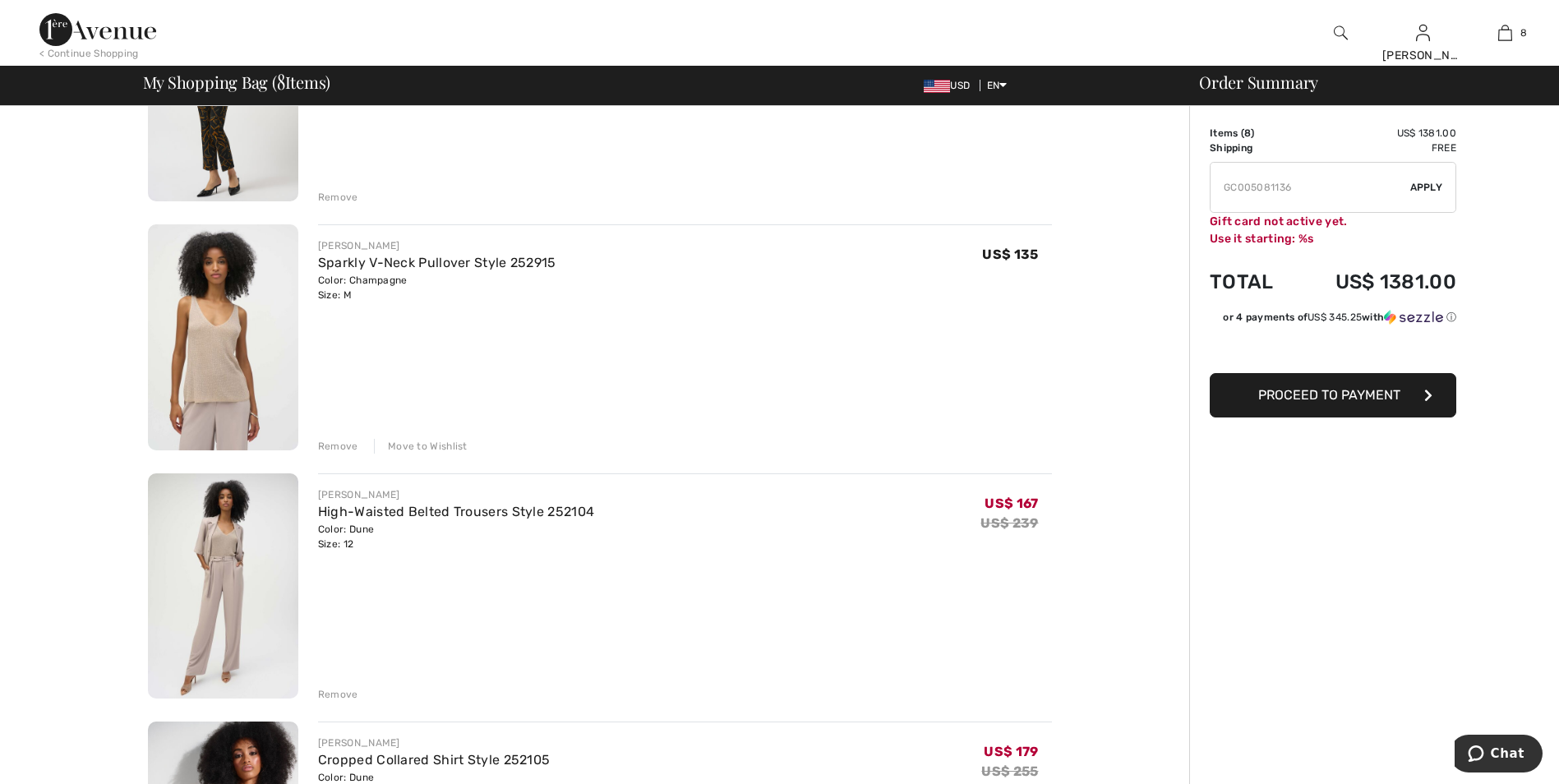
scroll to position [1232, 0]
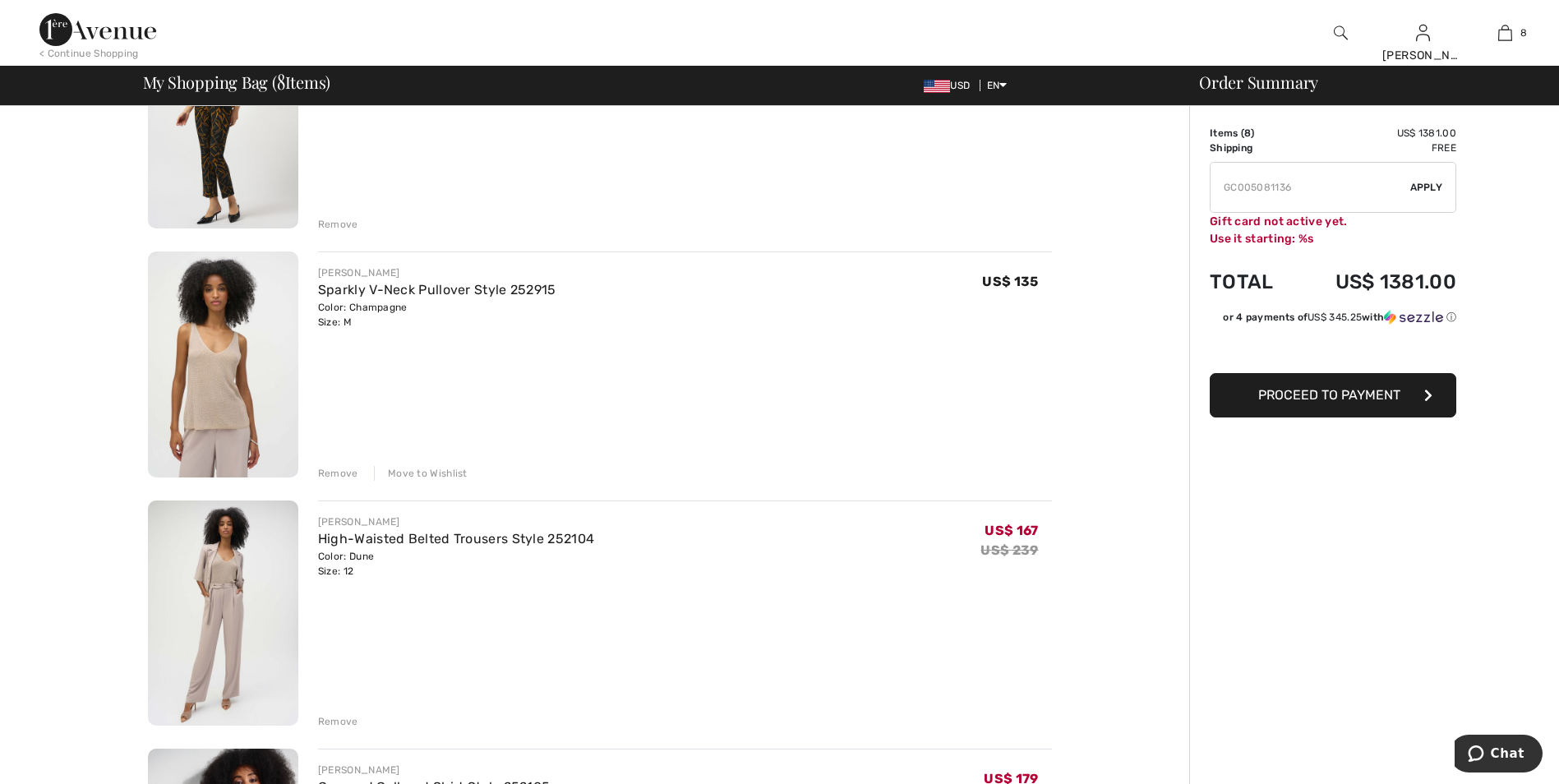
drag, startPoint x: 314, startPoint y: 263, endPoint x: 578, endPoint y: 300, distance: 266.6
click at [578, 300] on div "JOSEPH RIBKOFF Sparkly V-Neck Pullover Style 252915 Color: Champagne Size: M Fi…" at bounding box center [675, 366] width 754 height 229
drag, startPoint x: 578, startPoint y: 300, endPoint x: 472, endPoint y: 300, distance: 106.0
copy div "JOSEPH RIBKOFF Sparkly V-Neck Pullover Style 252915 Color: Champagne"
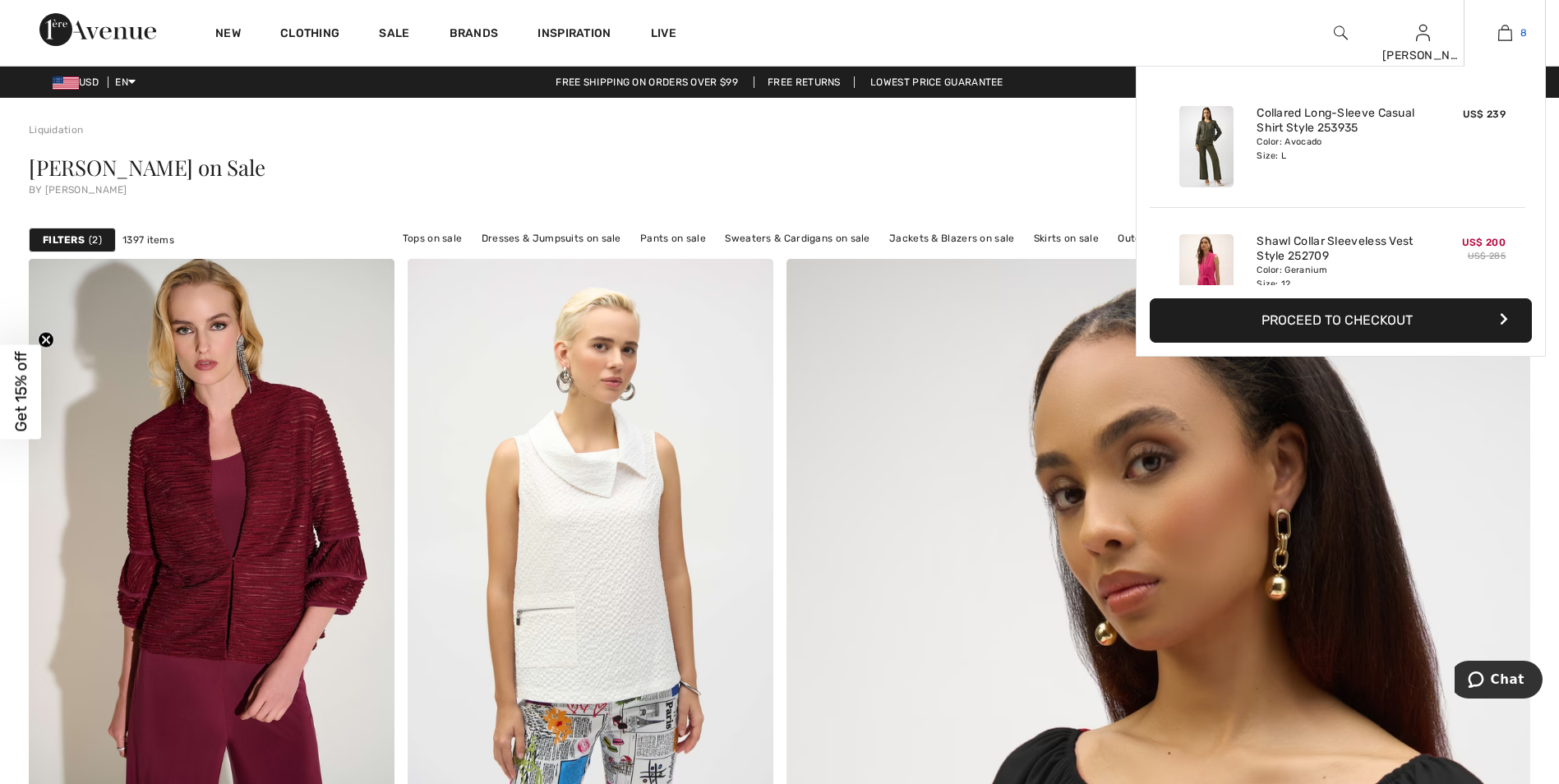
click at [1505, 32] on img at bounding box center [1505, 33] width 14 height 20
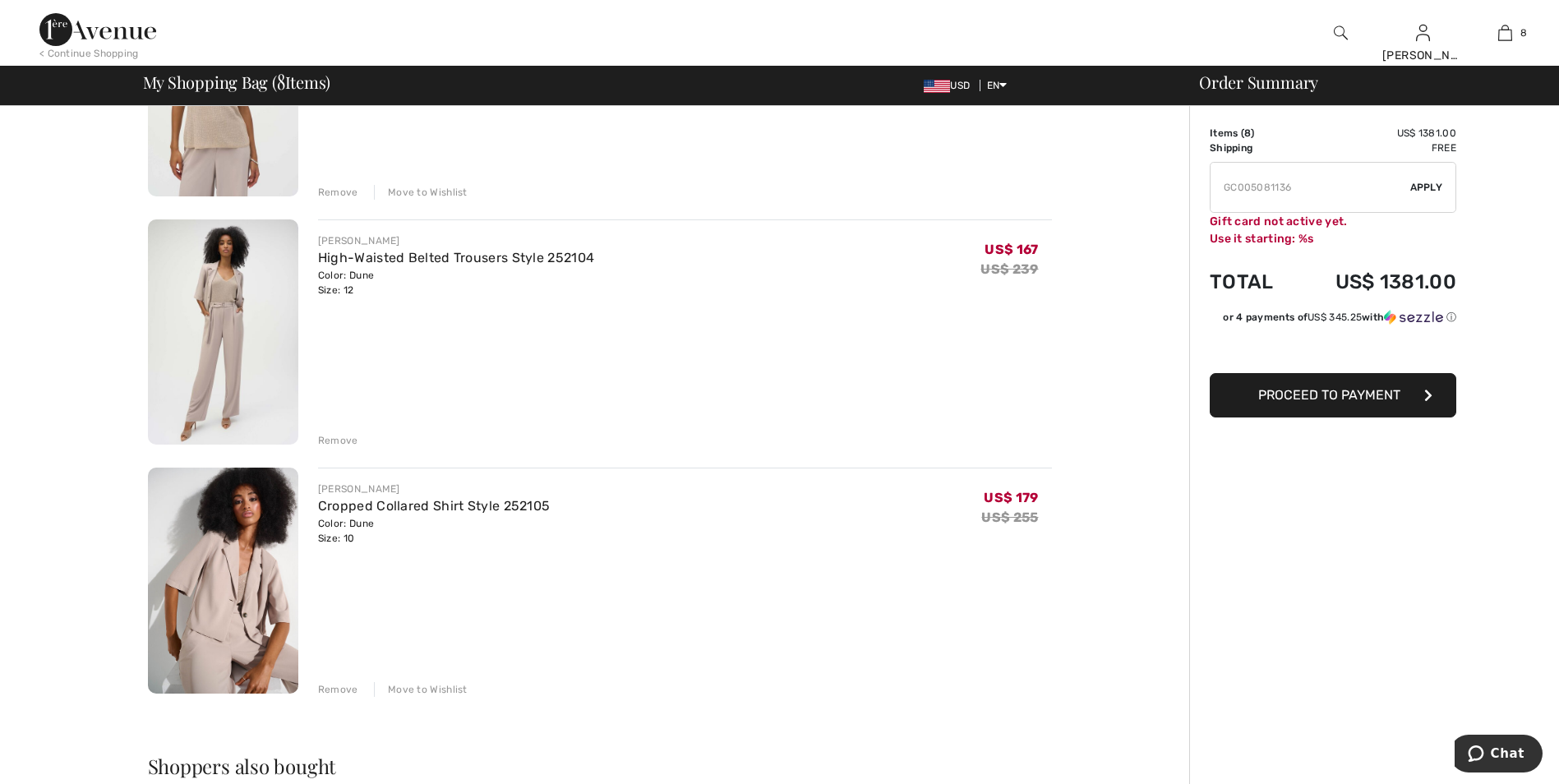
scroll to position [1560, 0]
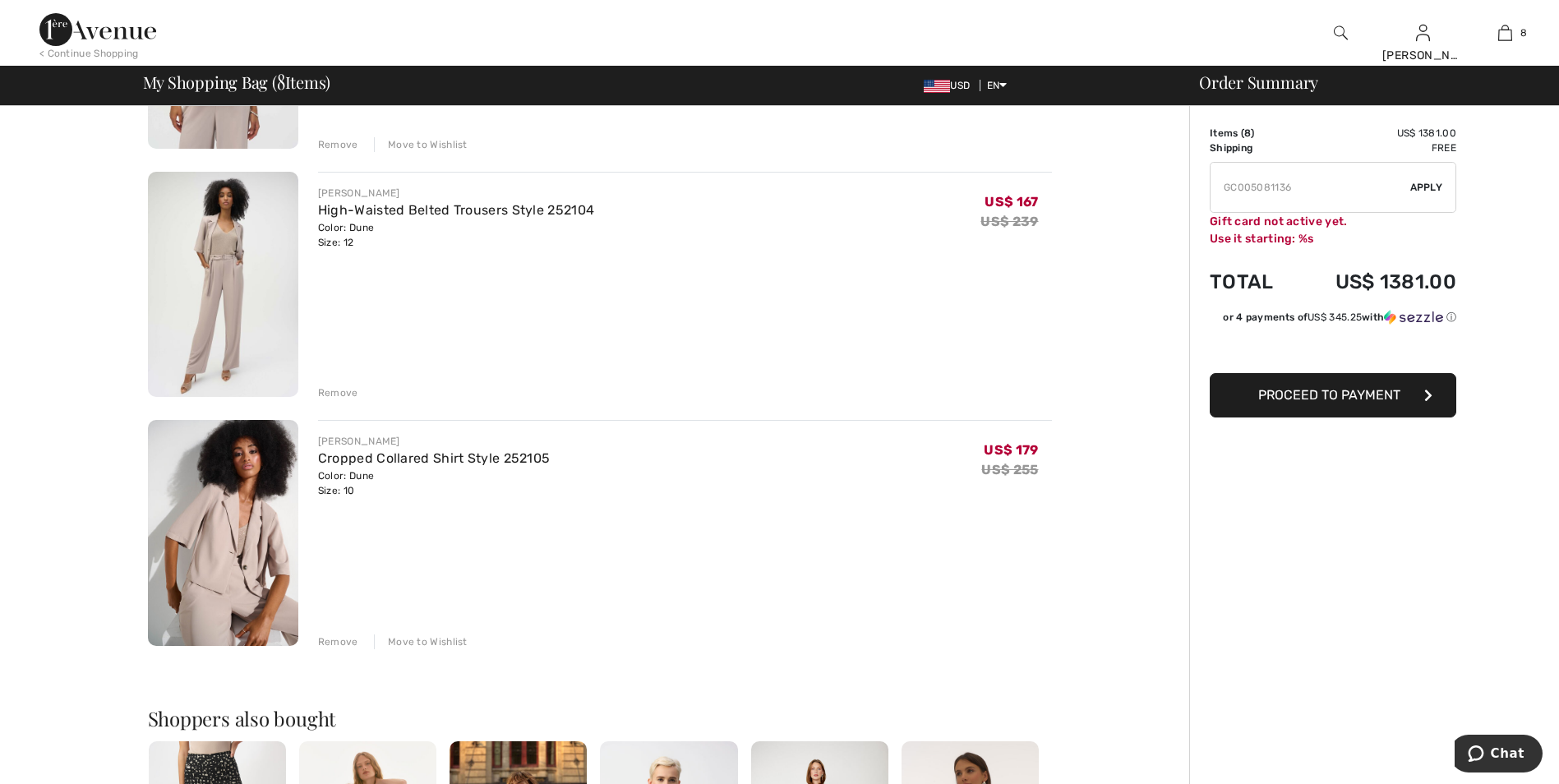
click at [331, 392] on div "Remove" at bounding box center [338, 392] width 41 height 15
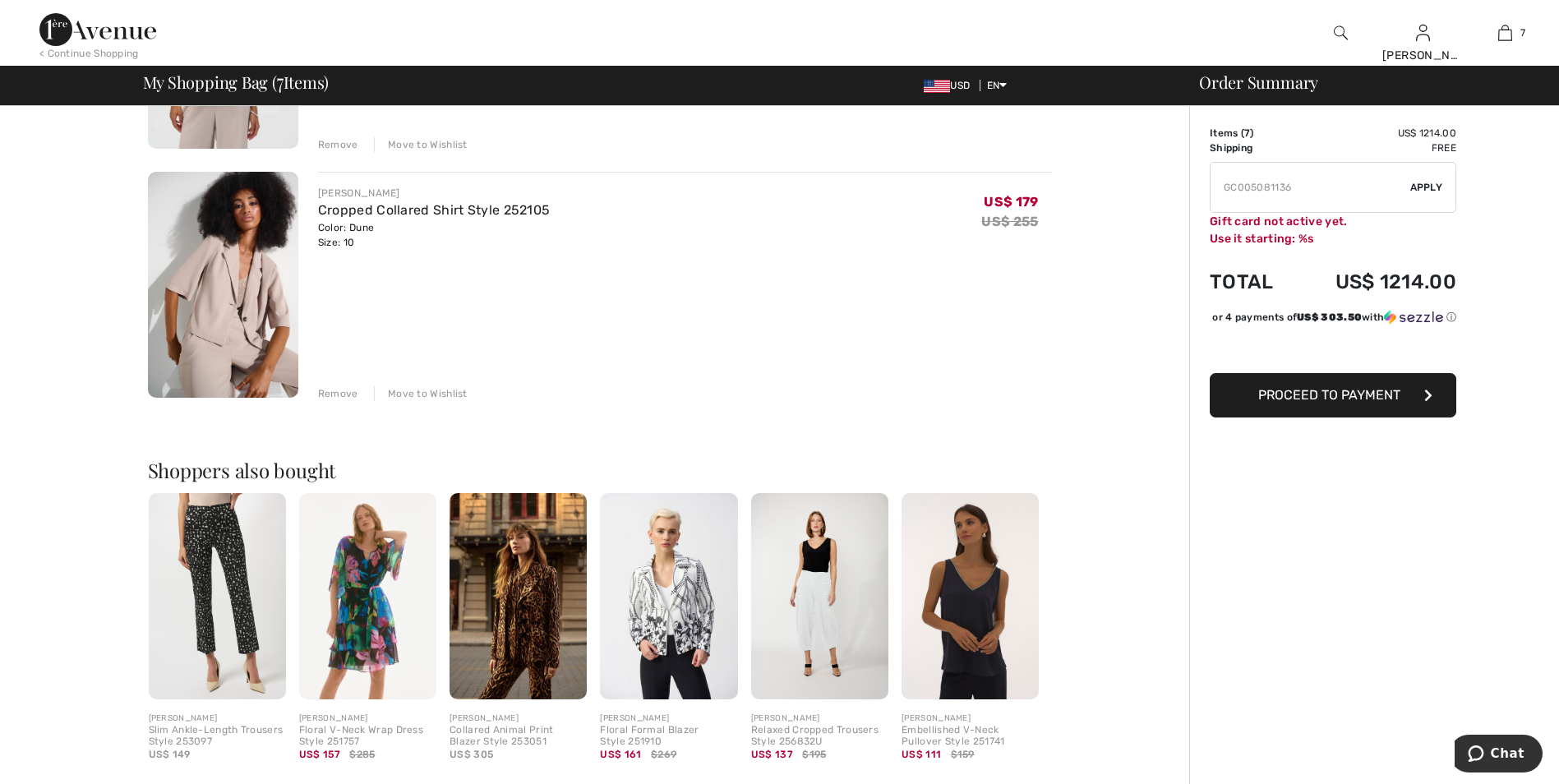
click at [338, 389] on div "Remove" at bounding box center [338, 392] width 41 height 15
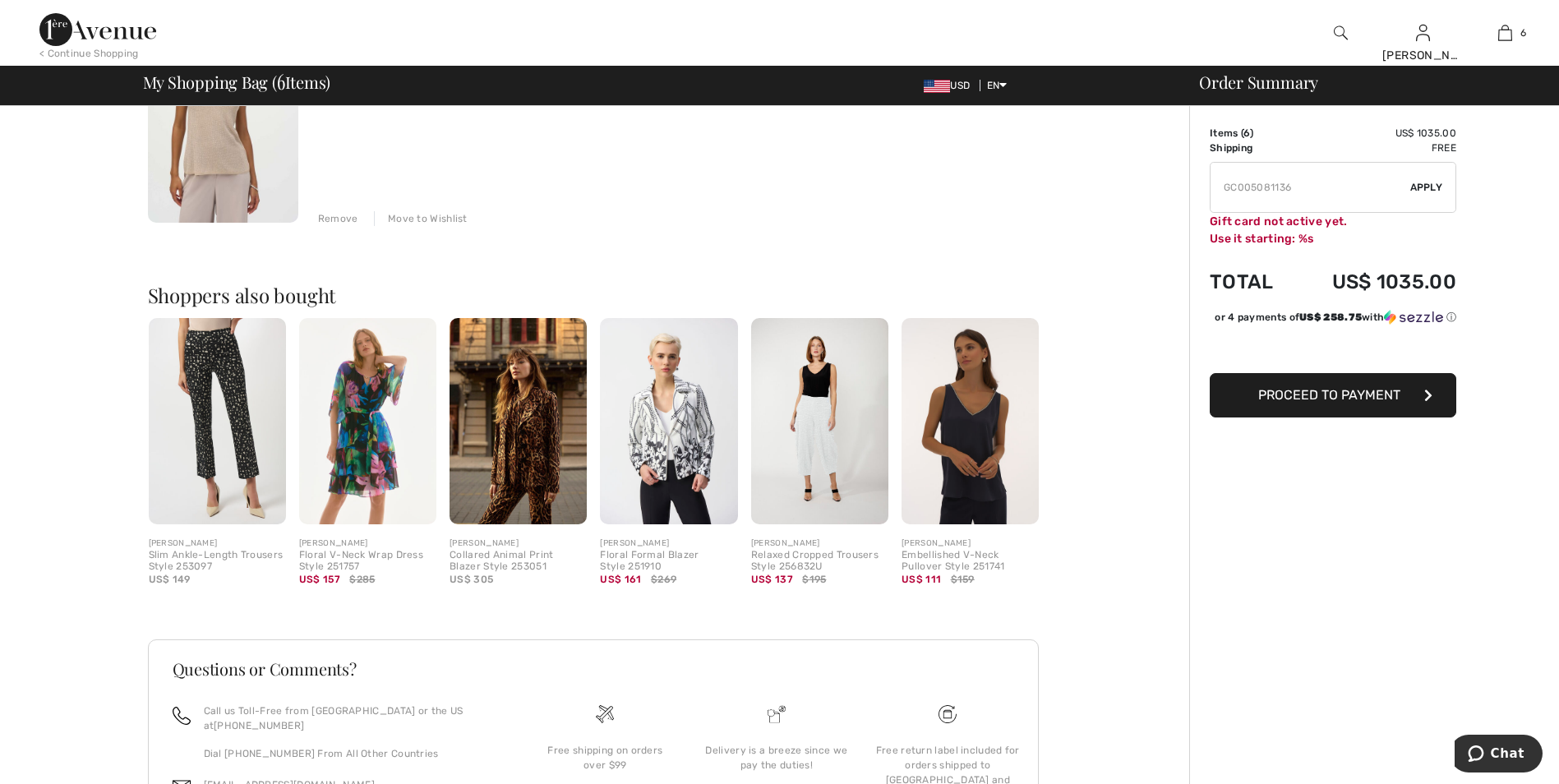
scroll to position [1232, 0]
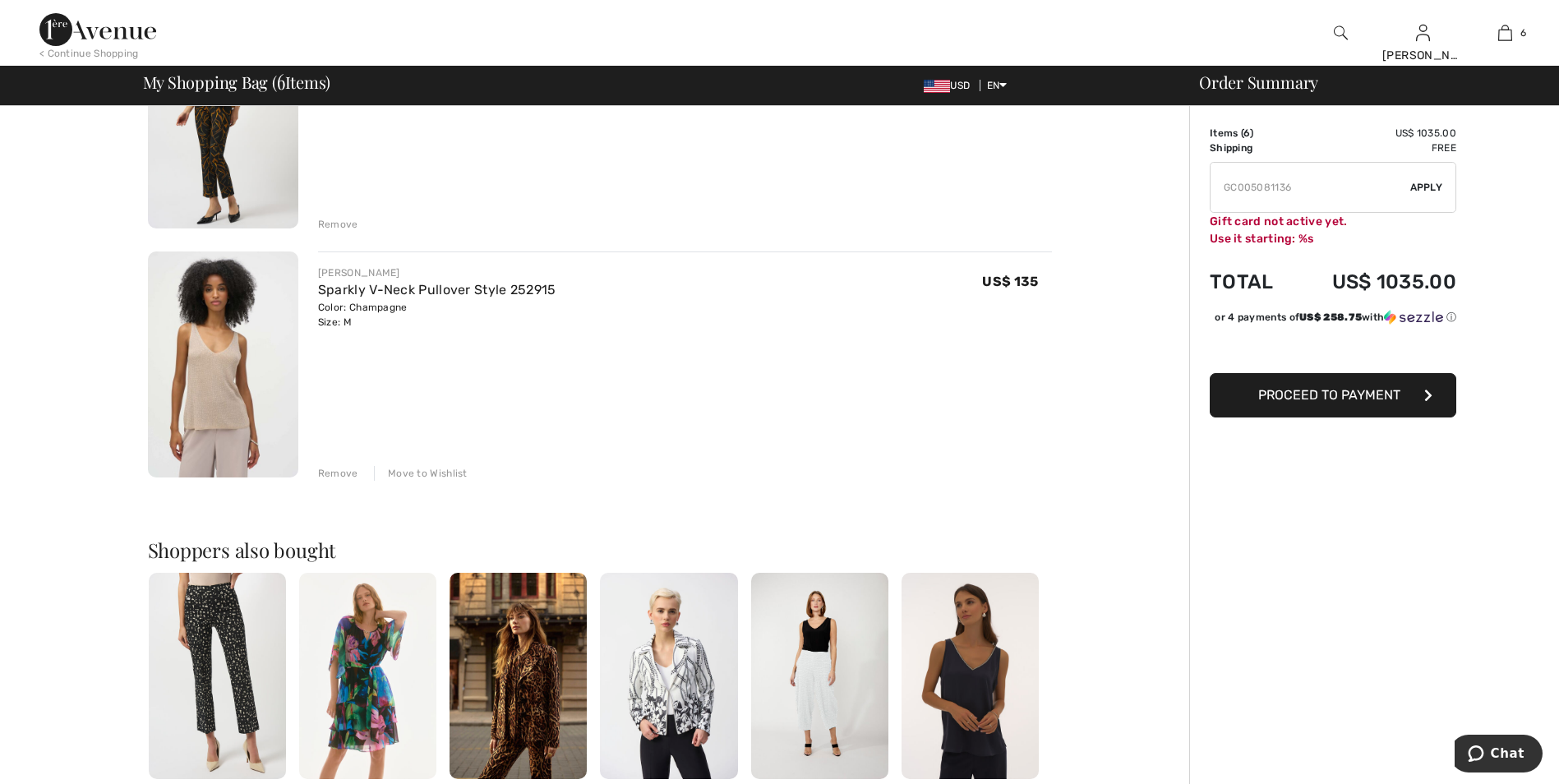
click at [215, 386] on img at bounding box center [223, 365] width 151 height 226
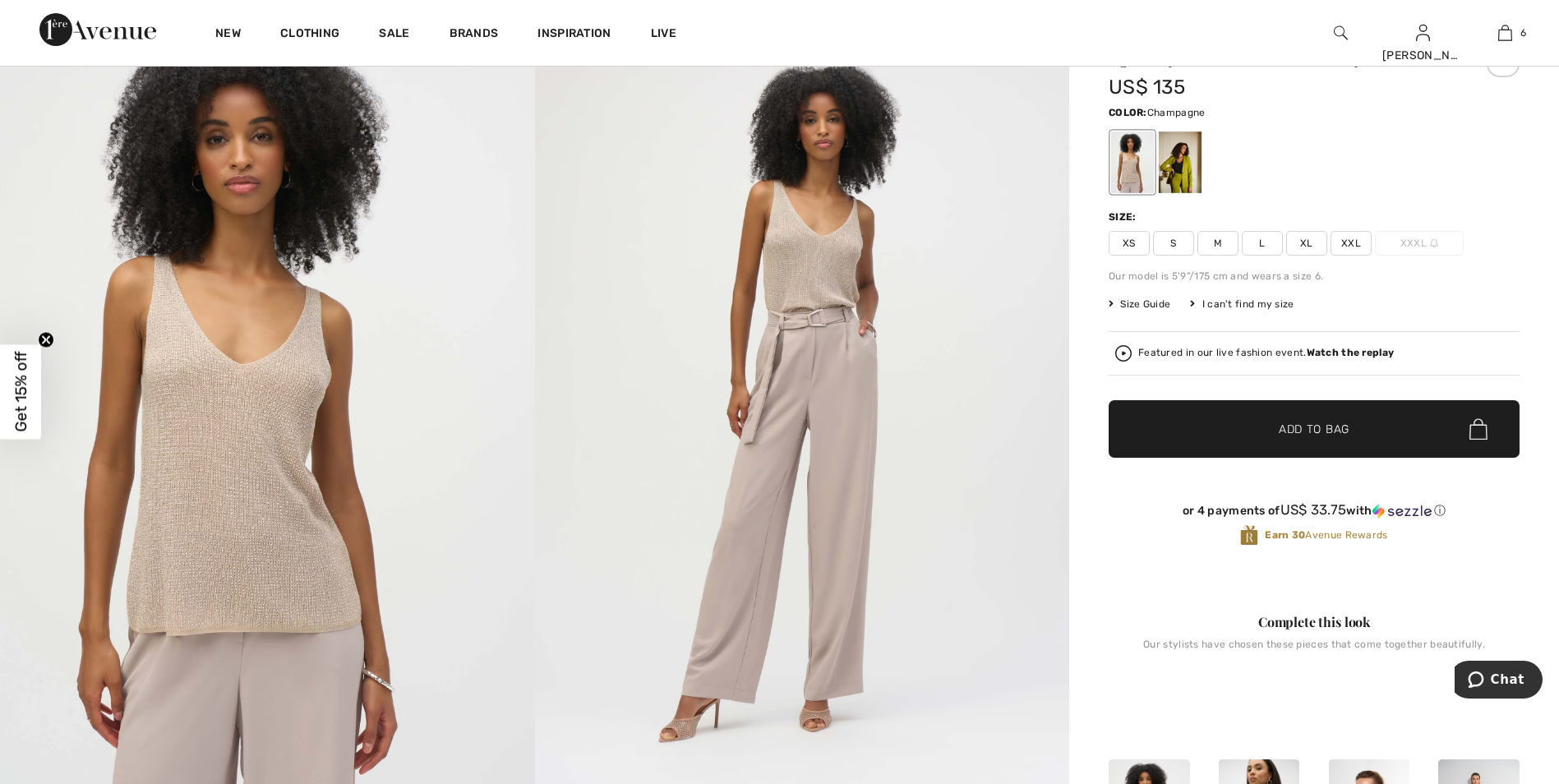
scroll to position [82, 0]
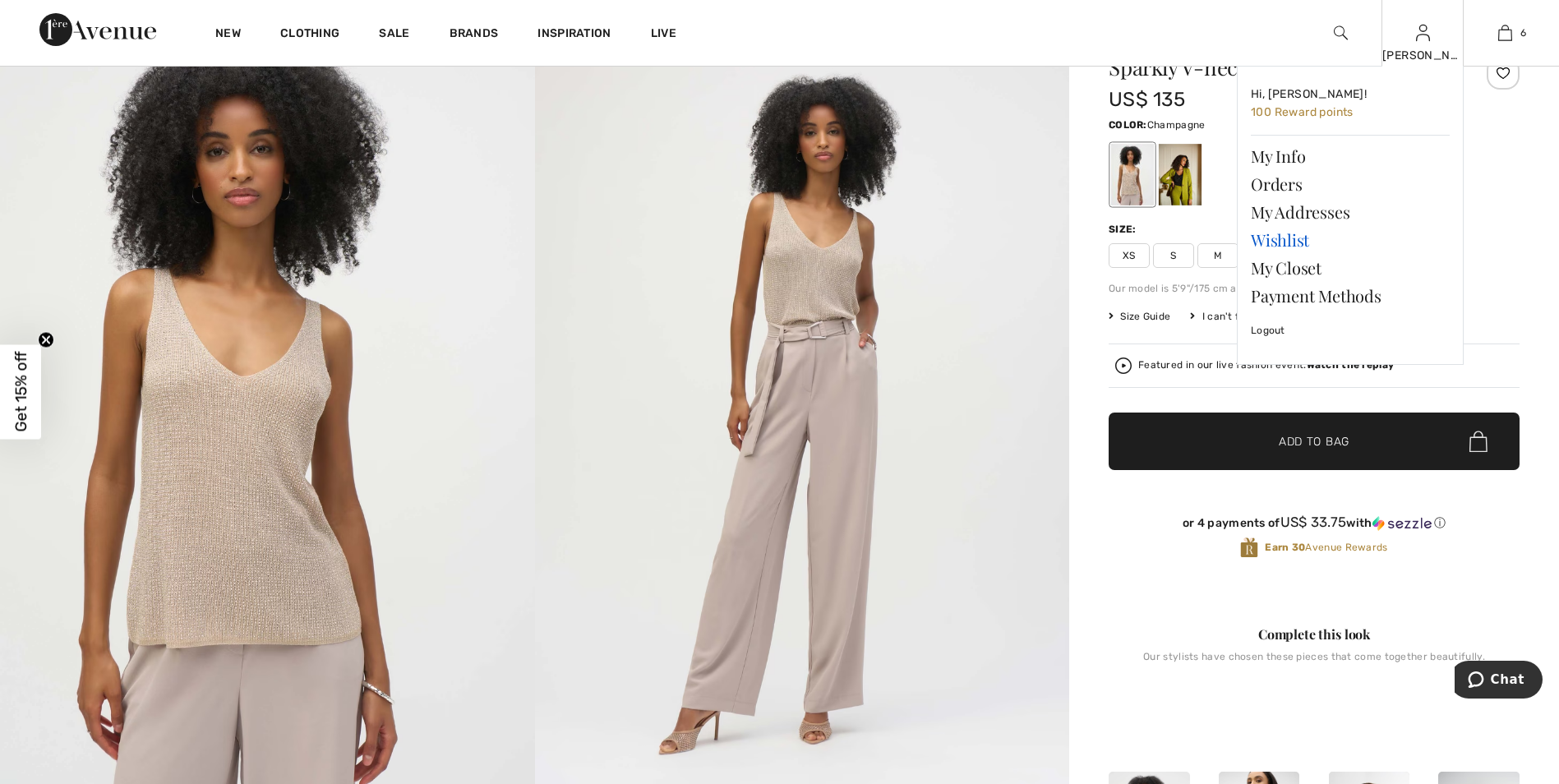
click at [1297, 244] on link "Wishlist" at bounding box center [1350, 240] width 199 height 28
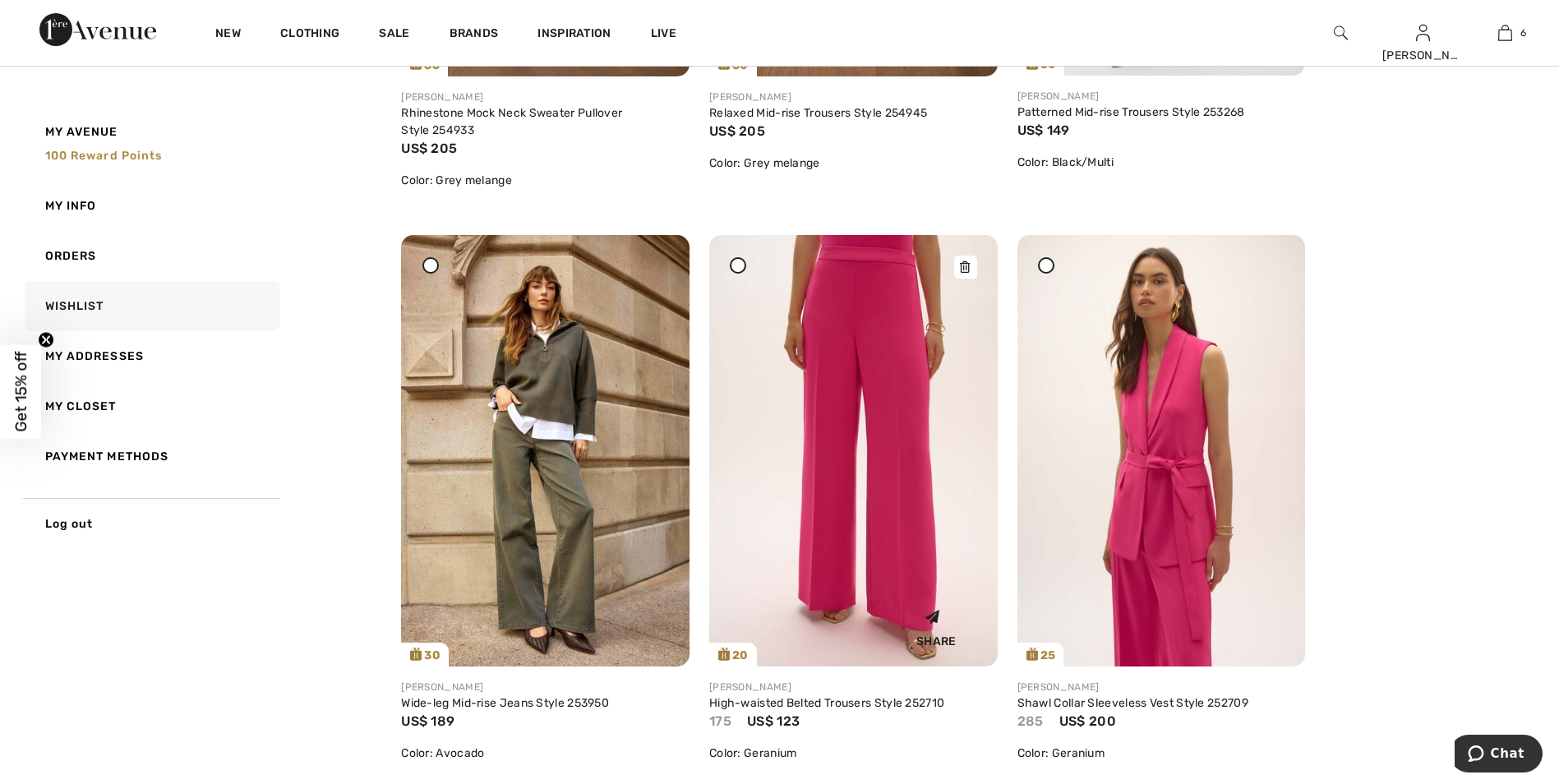
scroll to position [2382, 0]
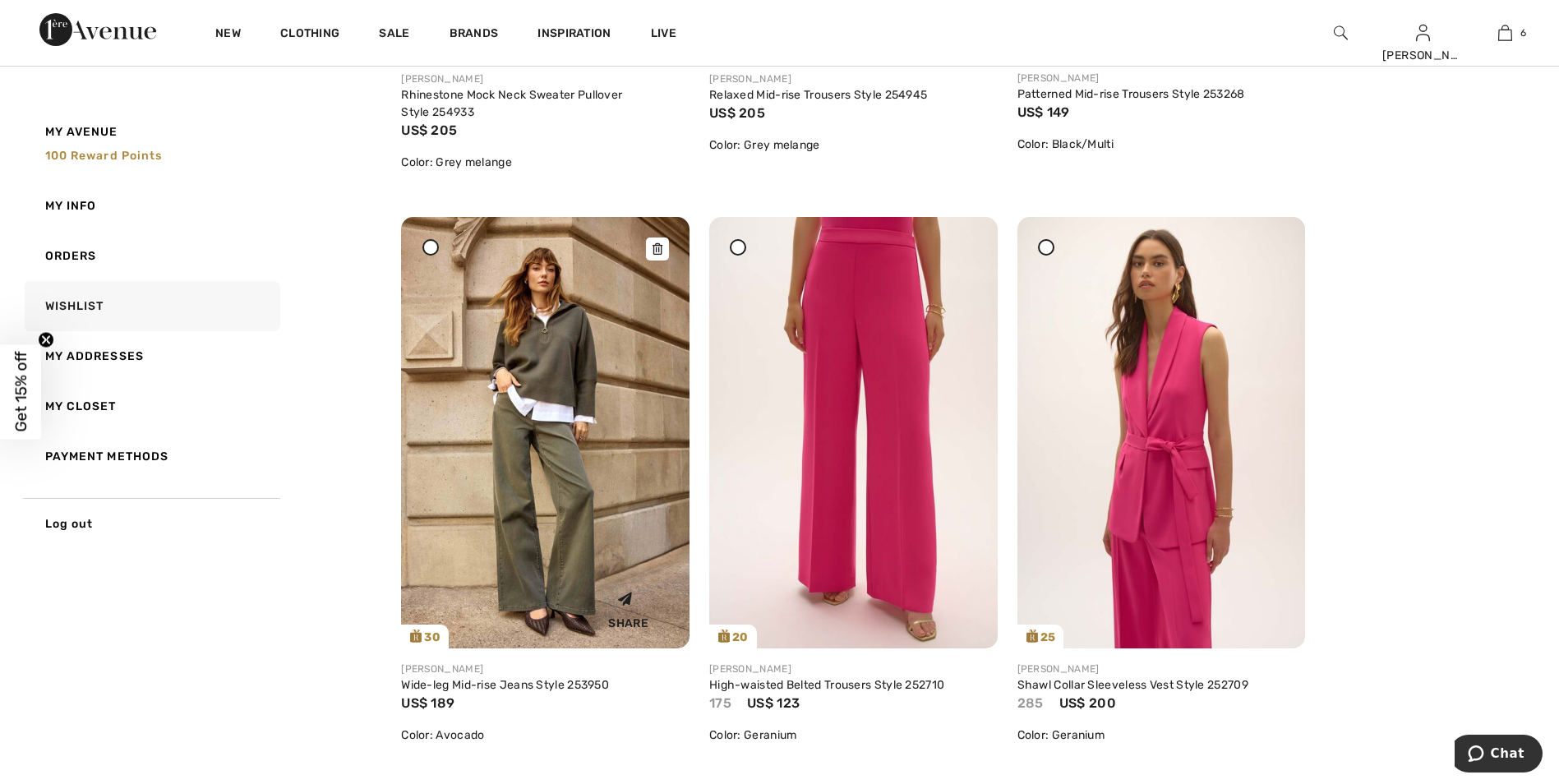
click at [563, 352] on img at bounding box center [544, 432] width 289 height 431
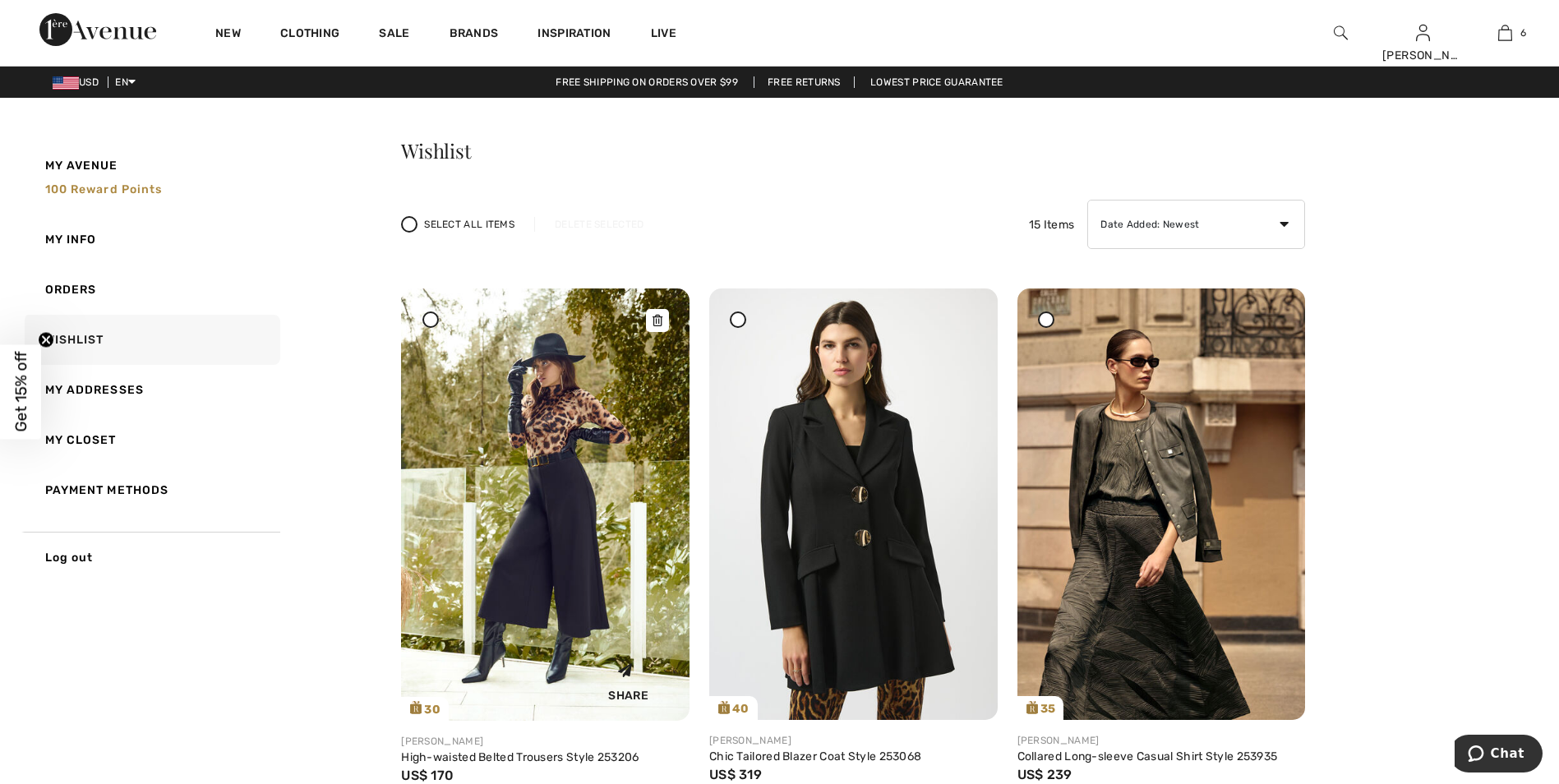
click at [524, 497] on img at bounding box center [544, 504] width 289 height 432
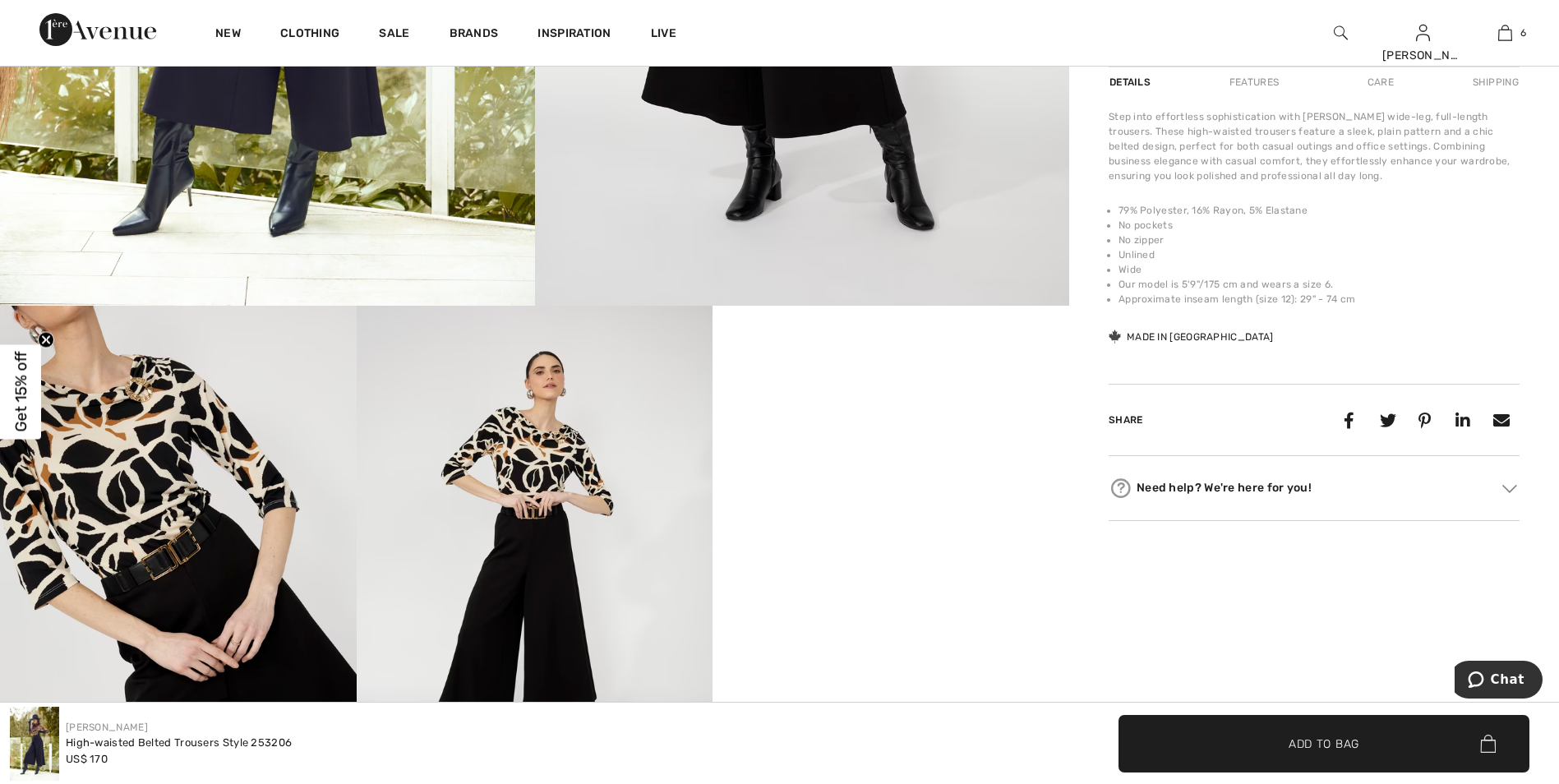
scroll to position [985, 0]
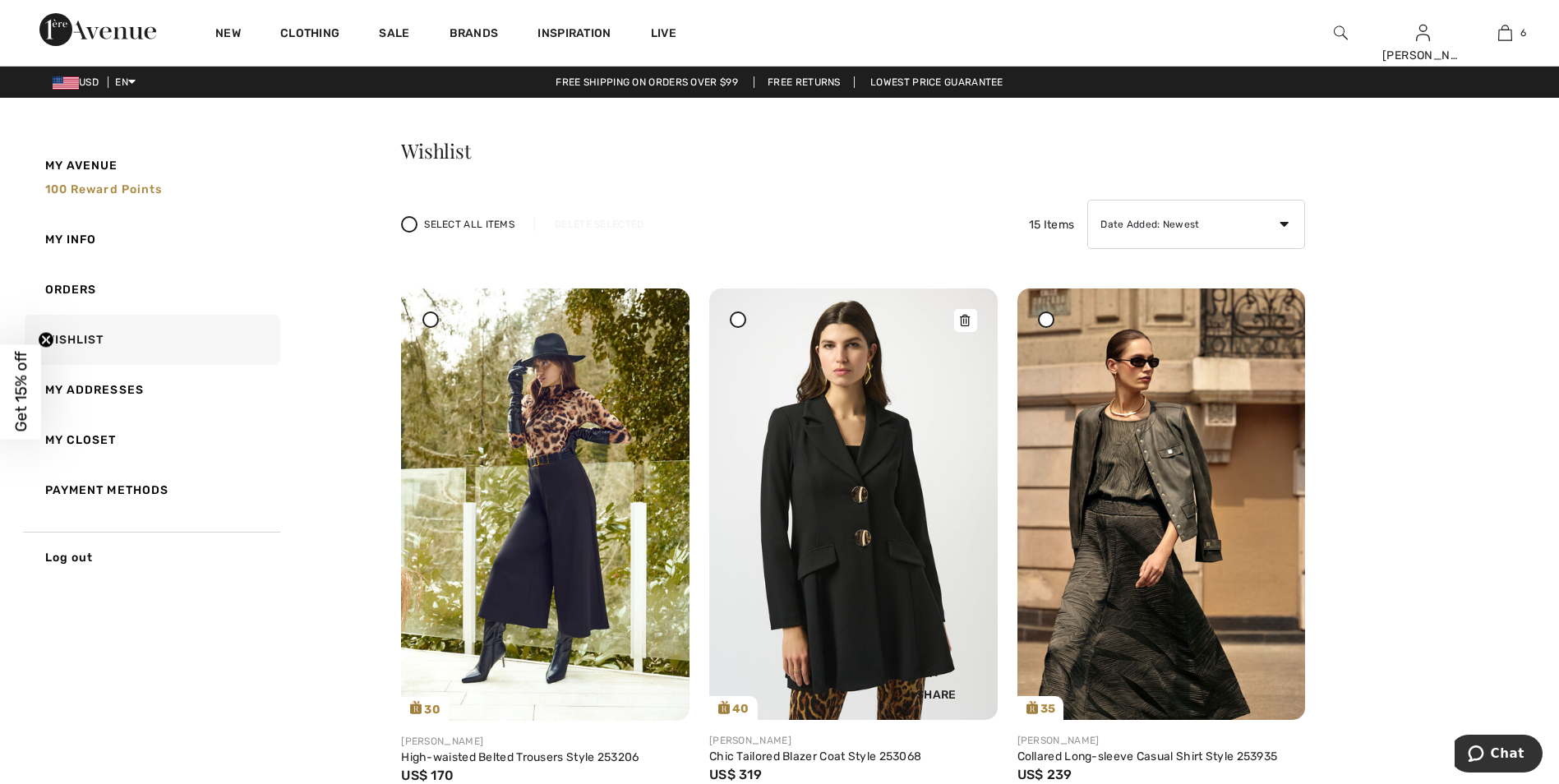
click at [878, 386] on img at bounding box center [853, 504] width 289 height 431
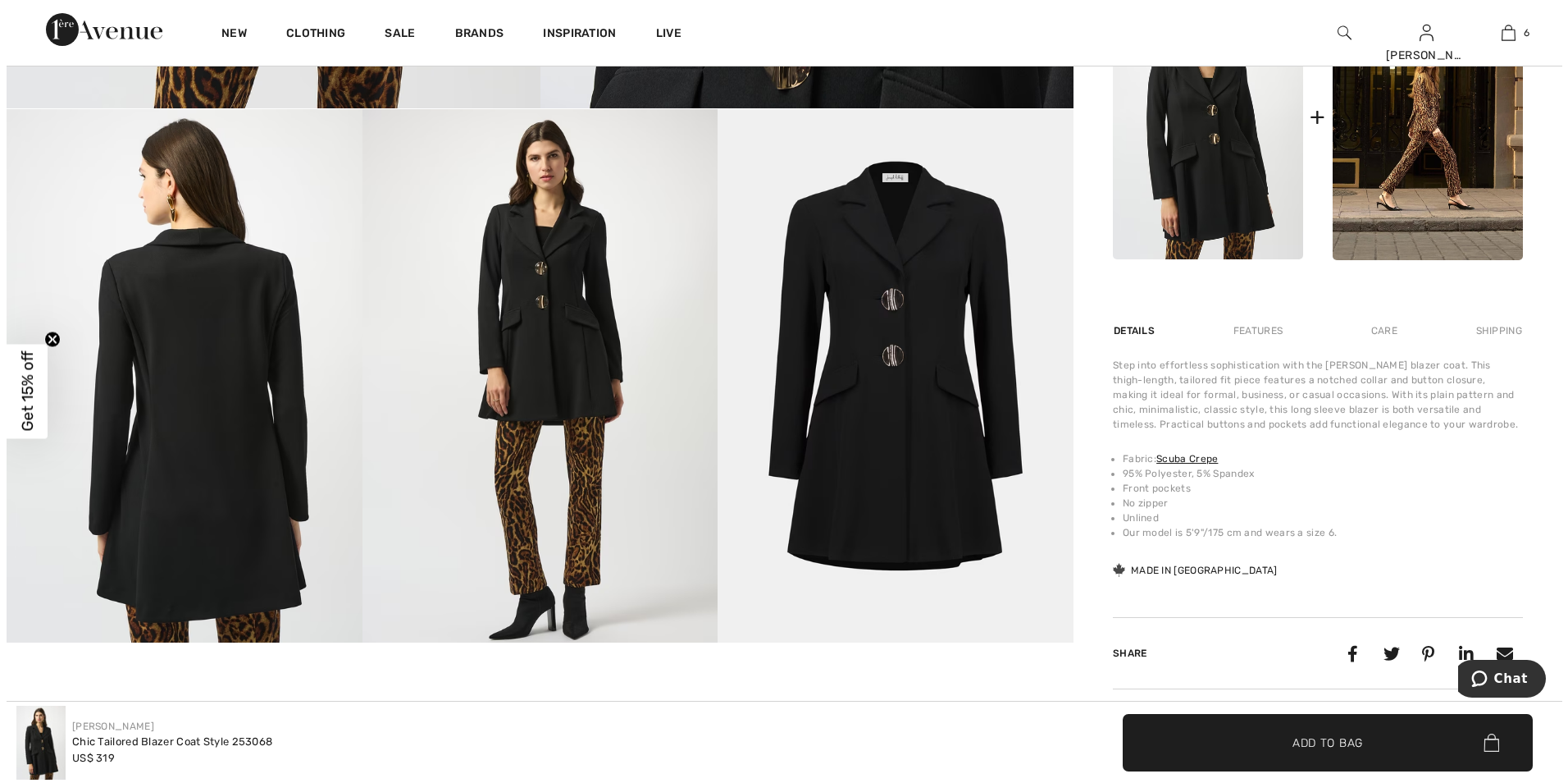
scroll to position [738, 0]
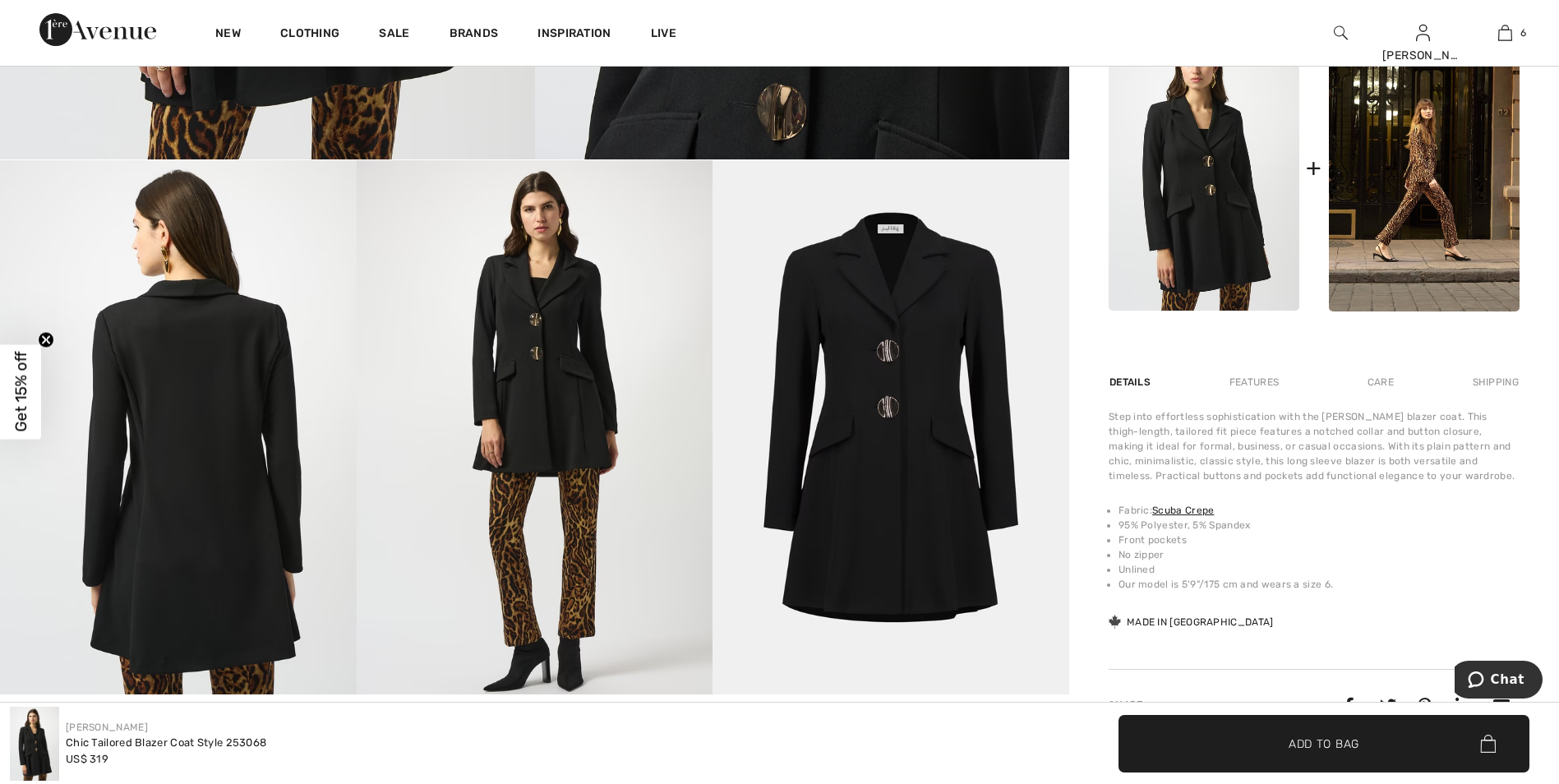
click at [899, 357] on img at bounding box center [891, 427] width 357 height 534
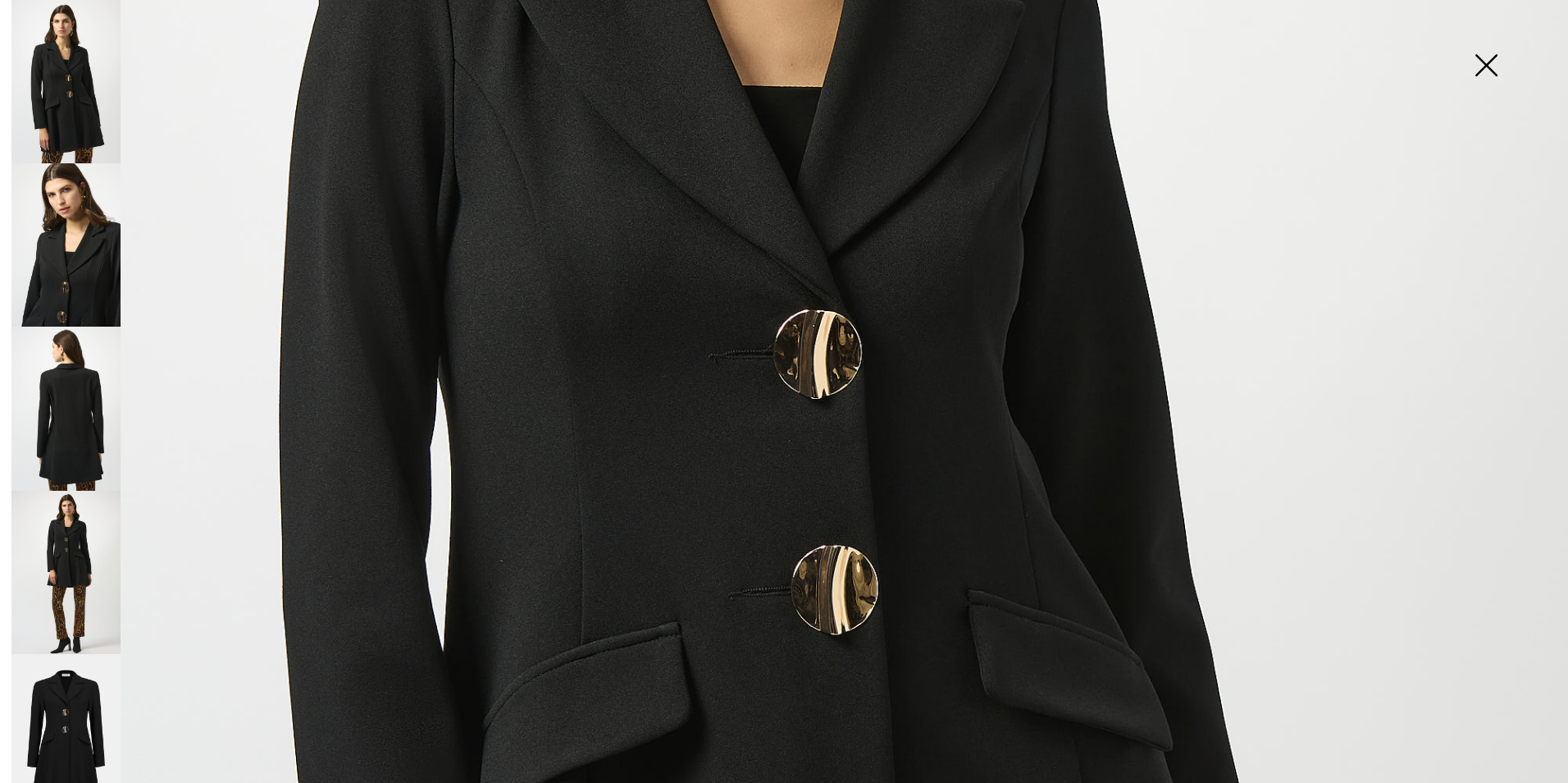
scroll to position [821, 0]
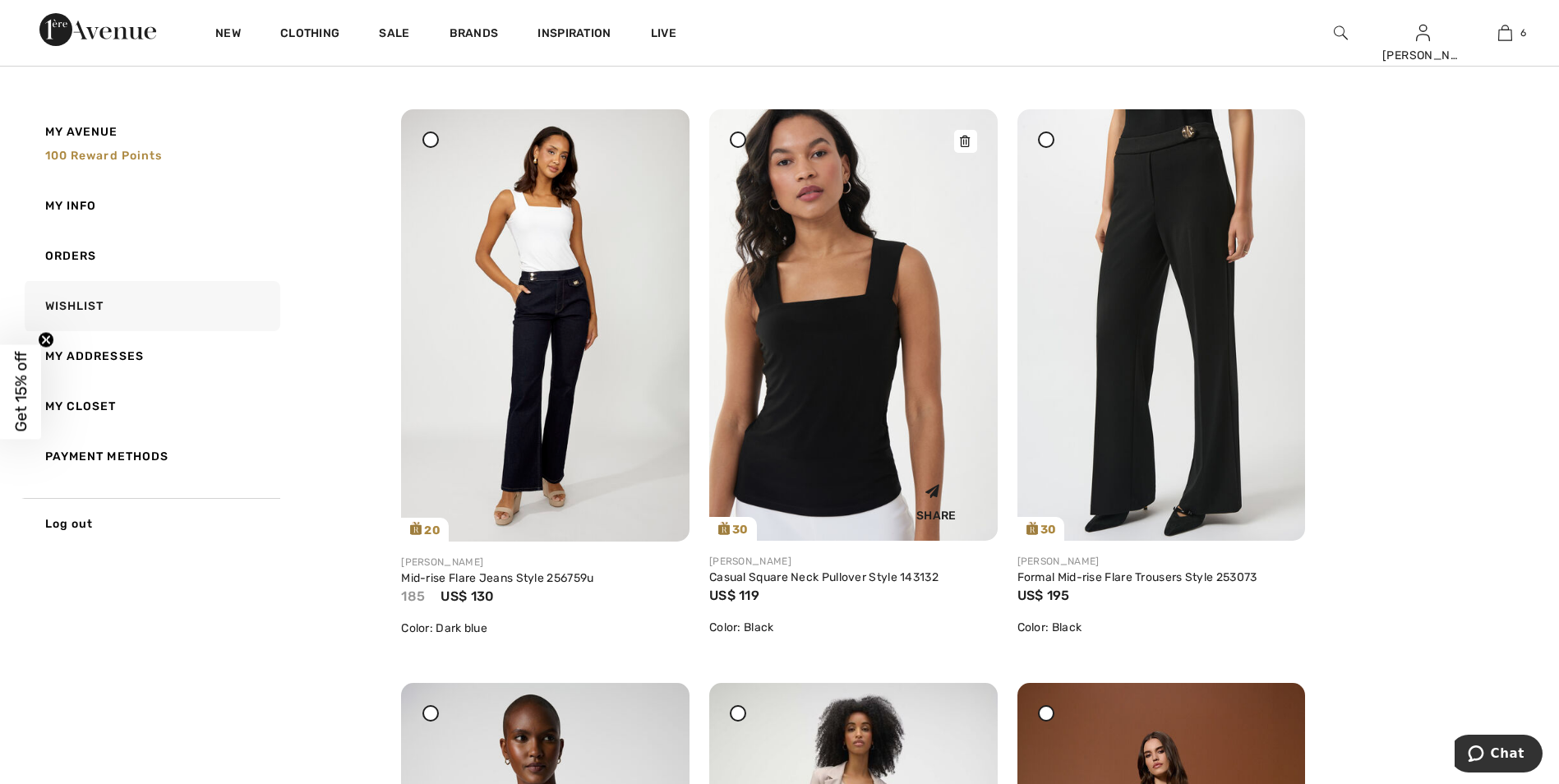
scroll to position [822, 0]
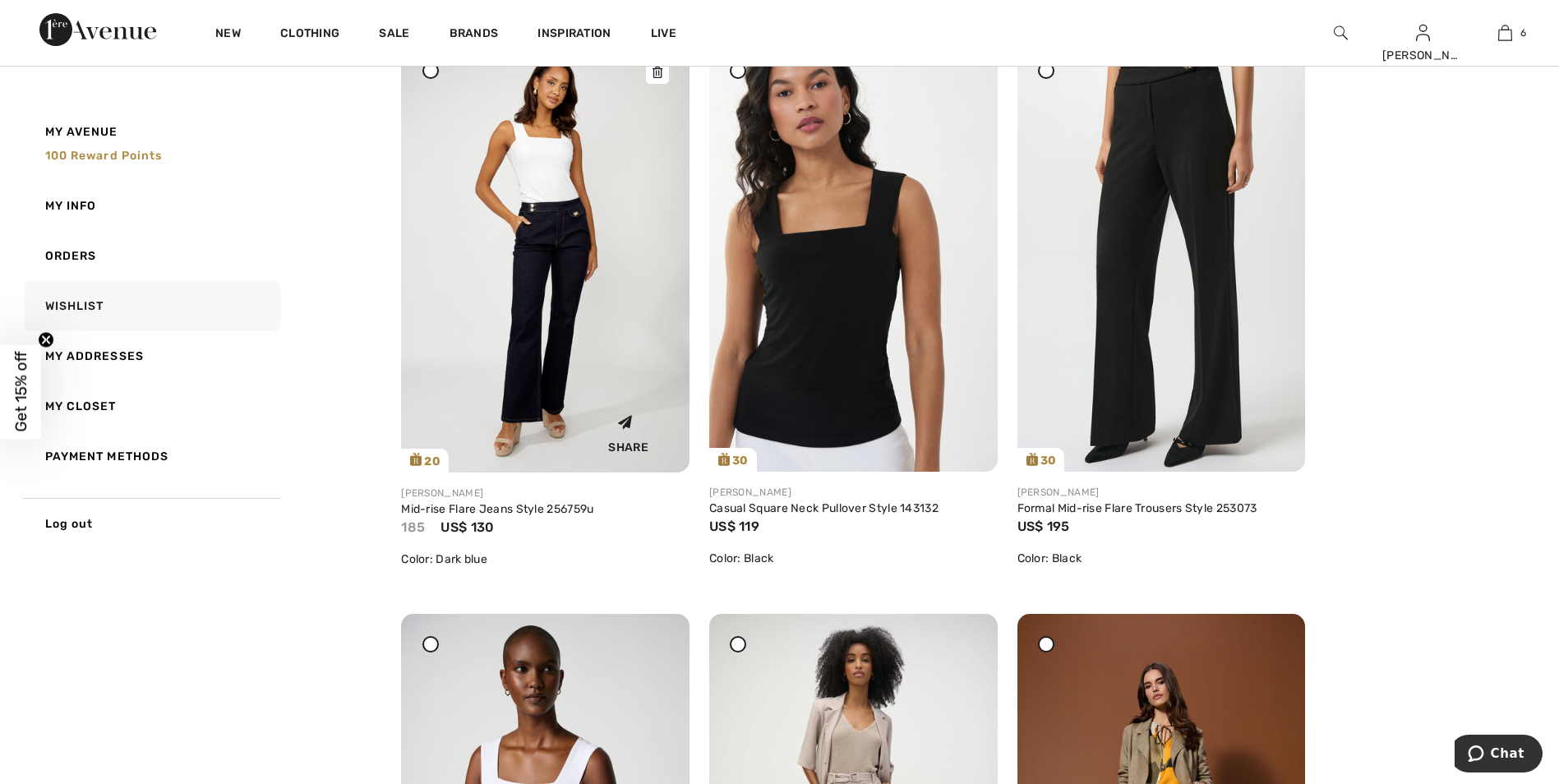
click at [527, 216] on img at bounding box center [544, 257] width 289 height 432
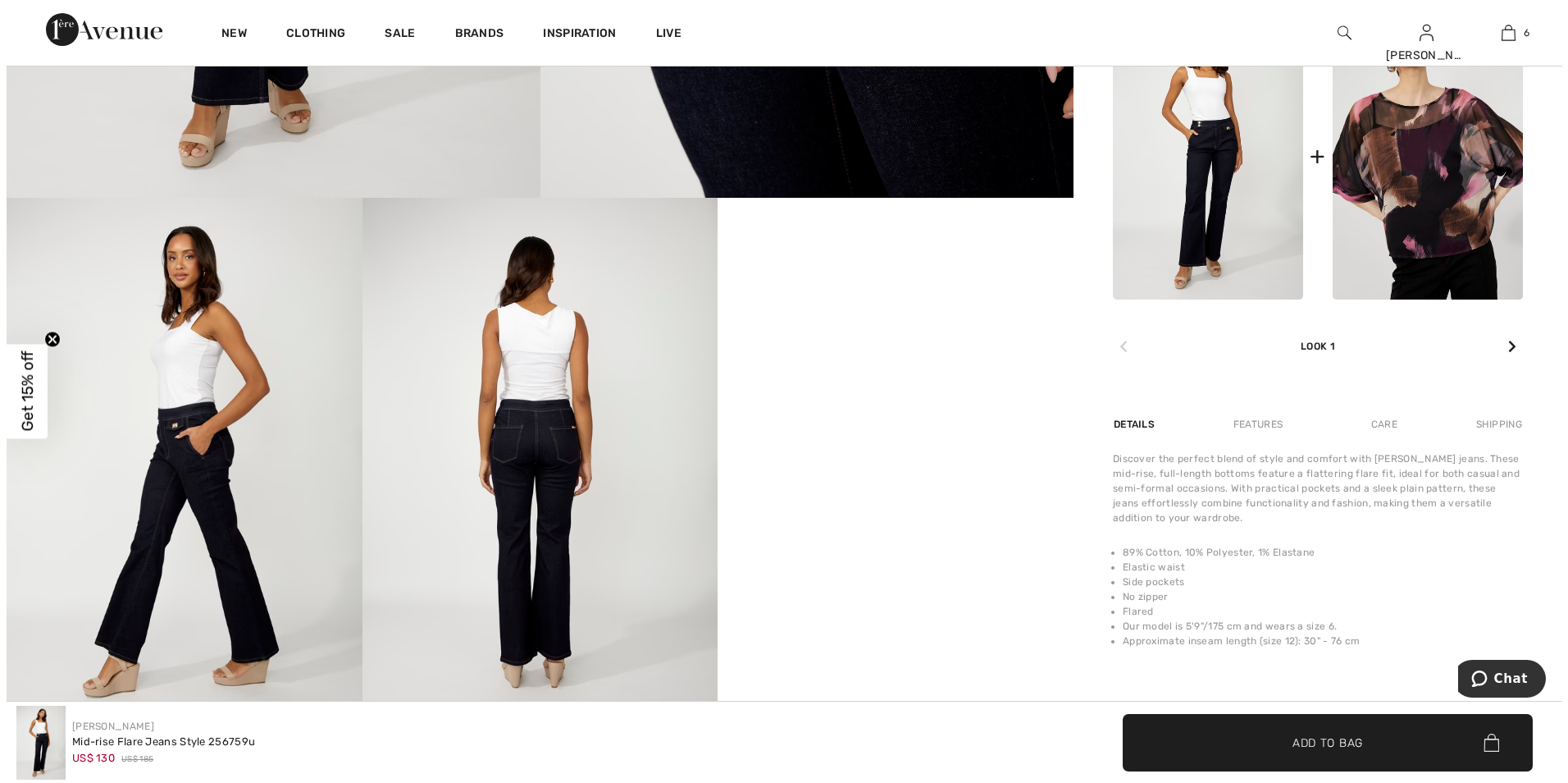
scroll to position [738, 0]
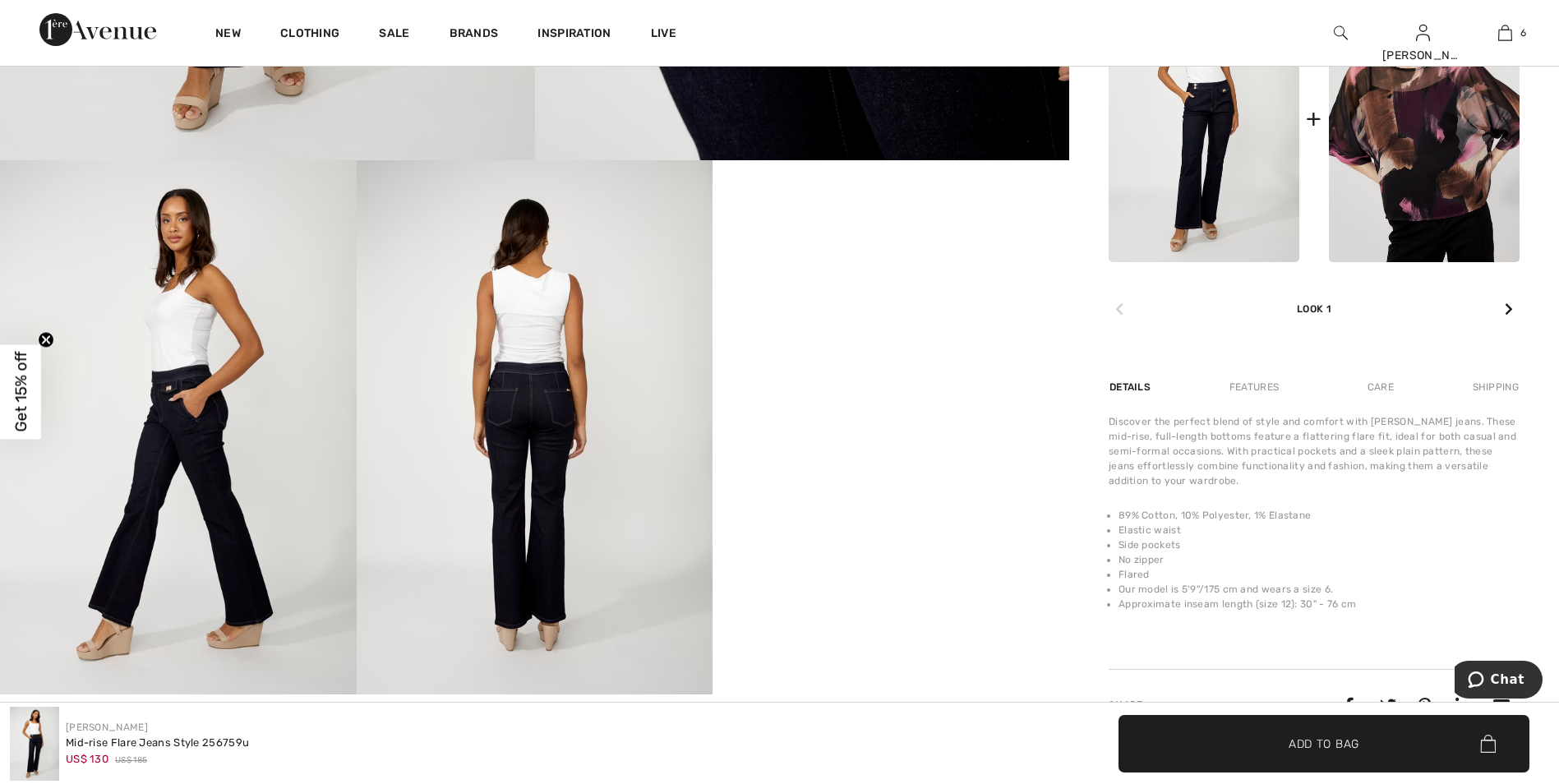
click at [201, 377] on img at bounding box center [179, 427] width 357 height 534
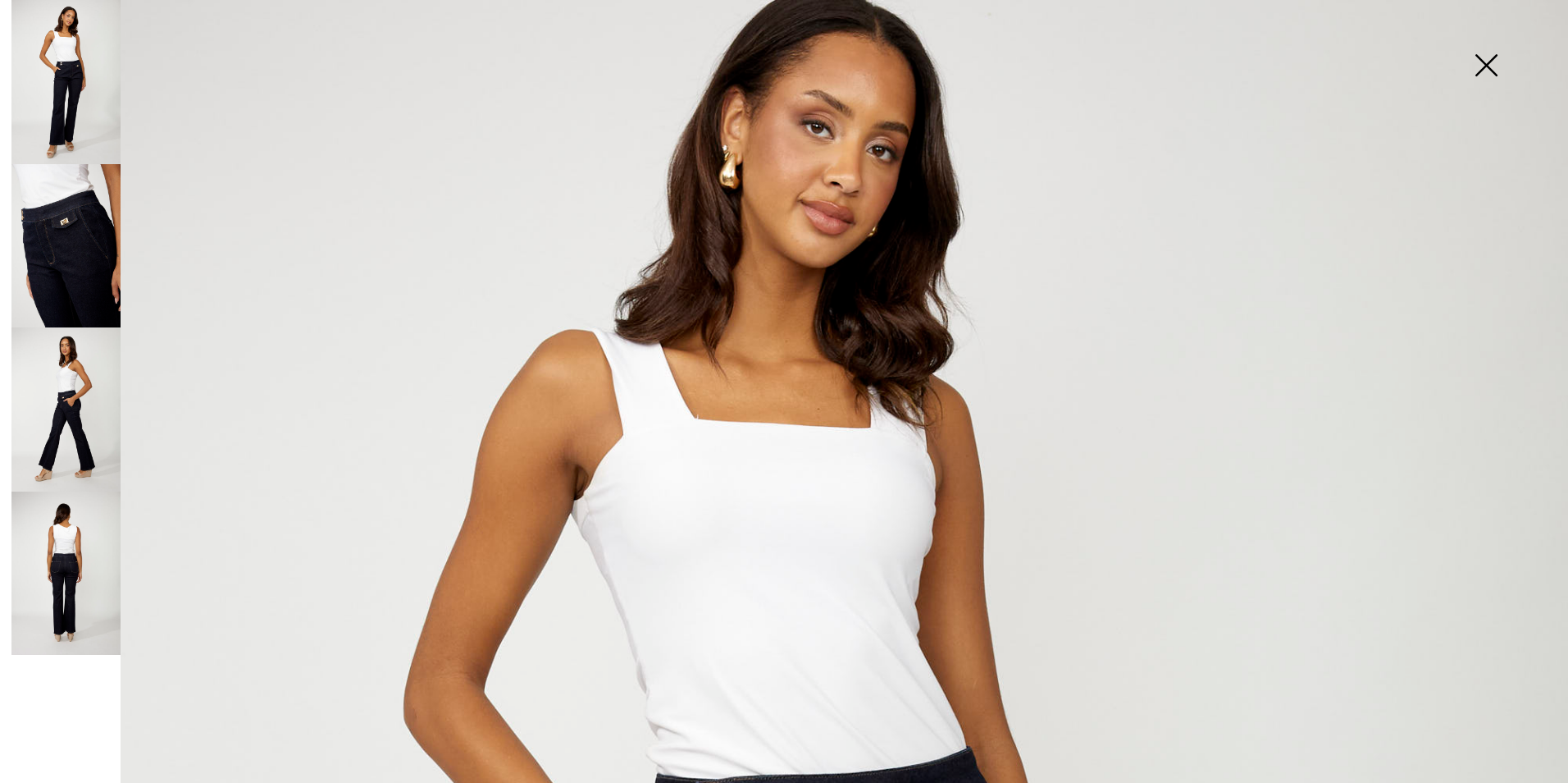
scroll to position [0, 0]
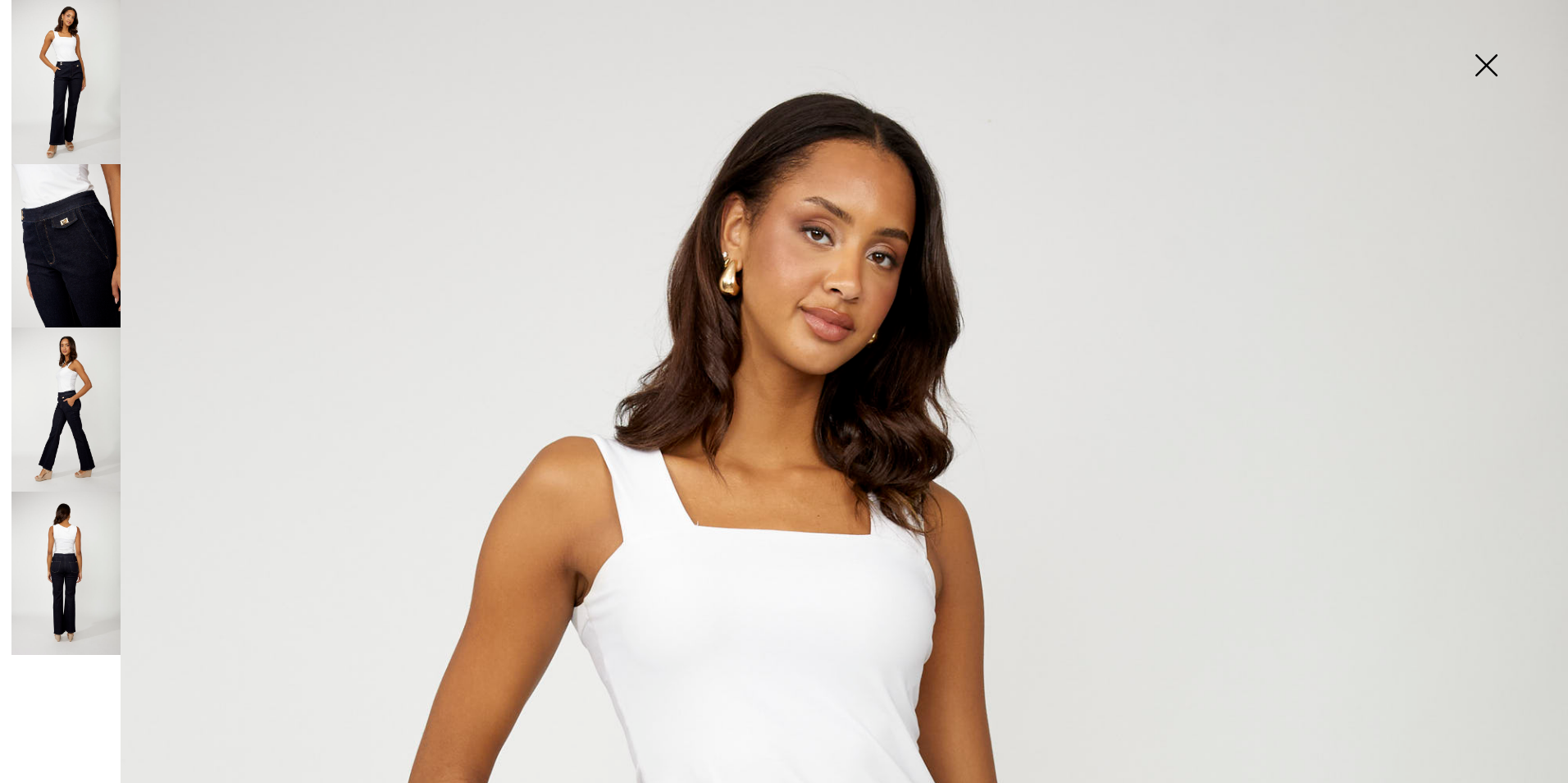
click at [51, 84] on img at bounding box center [66, 82] width 109 height 164
click at [93, 94] on img at bounding box center [66, 82] width 109 height 164
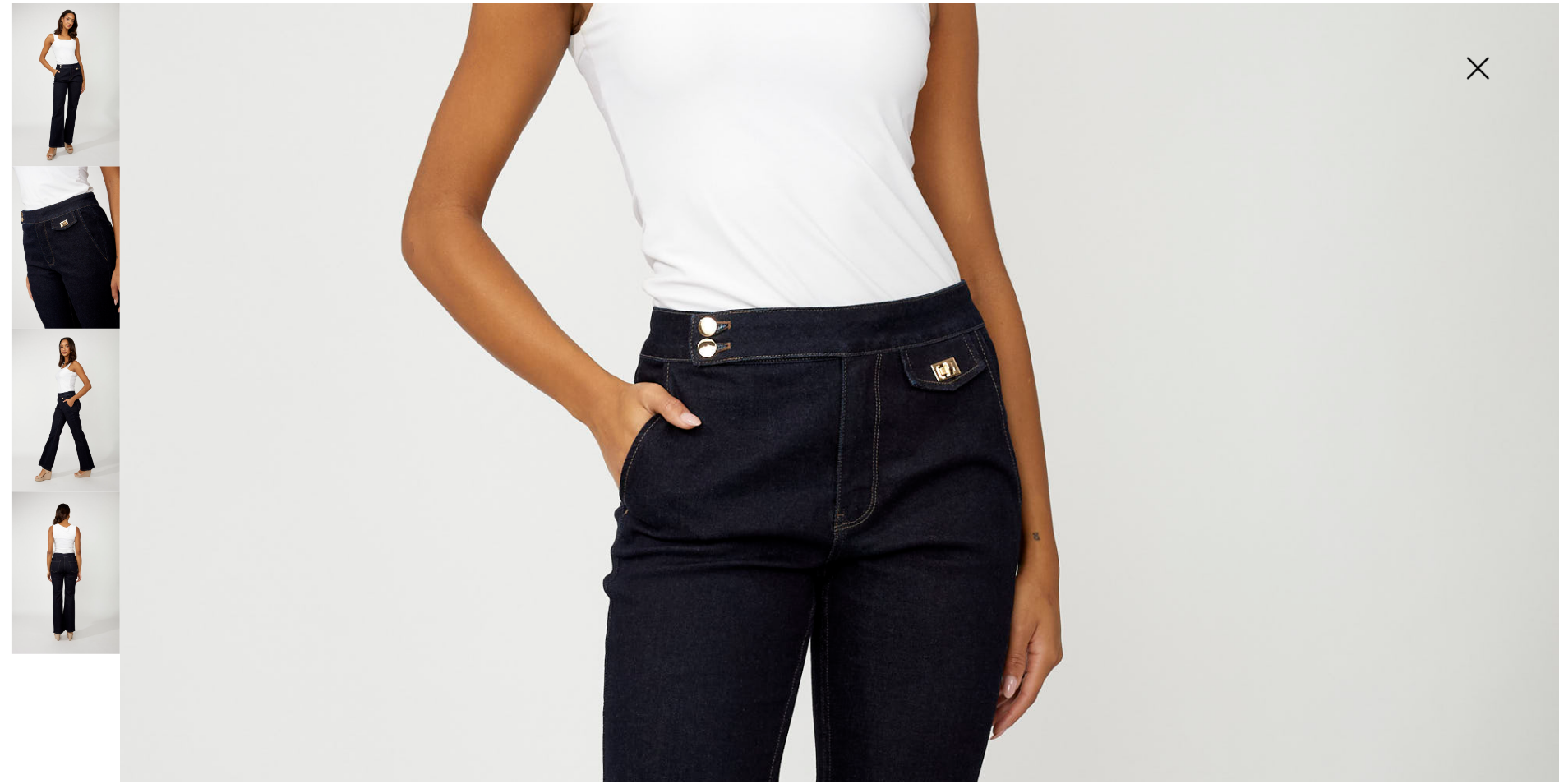
scroll to position [568, 0]
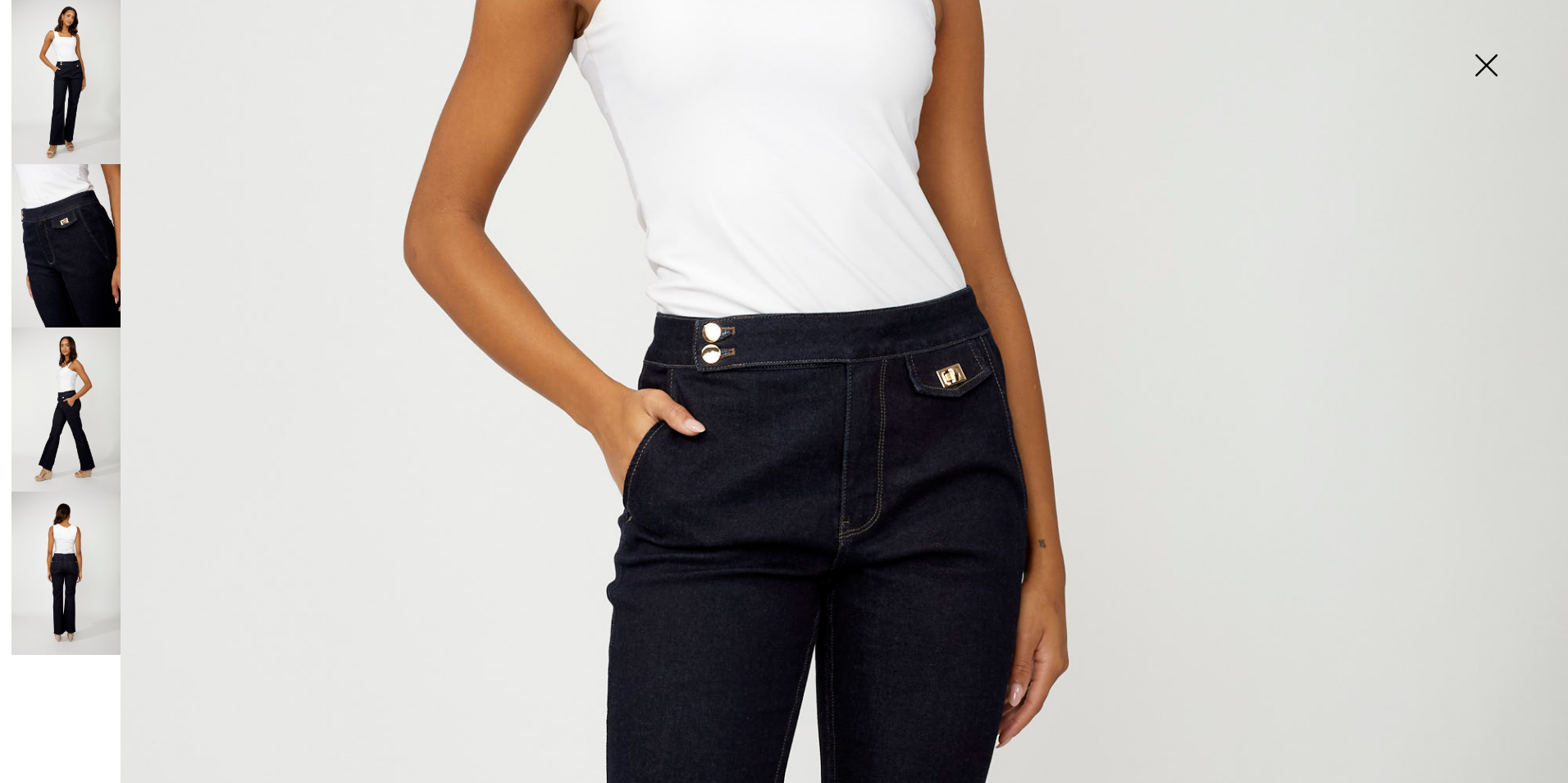
click at [1482, 54] on img at bounding box center [1486, 66] width 82 height 84
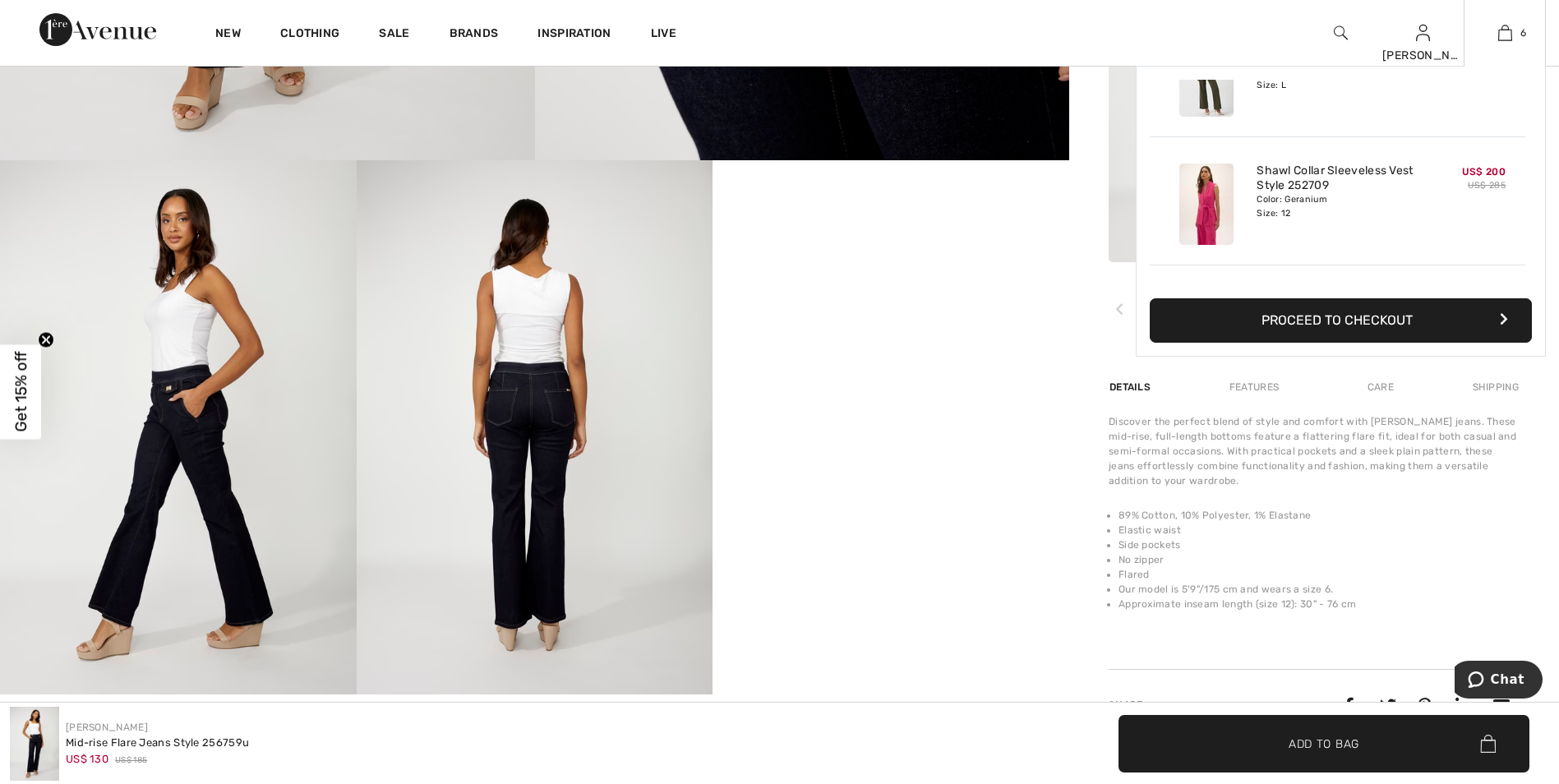
scroll to position [0, 0]
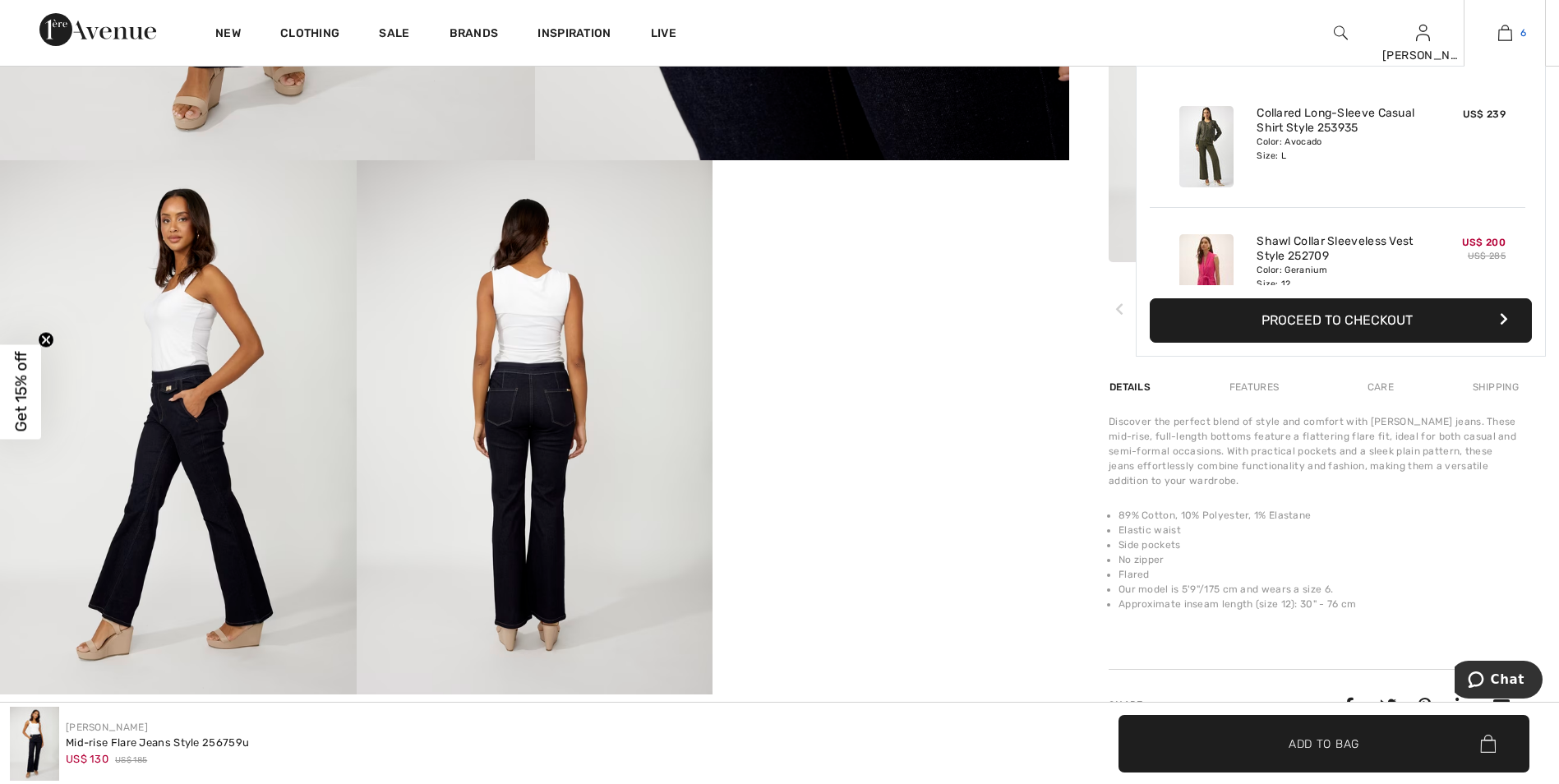
click at [1494, 30] on link "6" at bounding box center [1504, 33] width 80 height 20
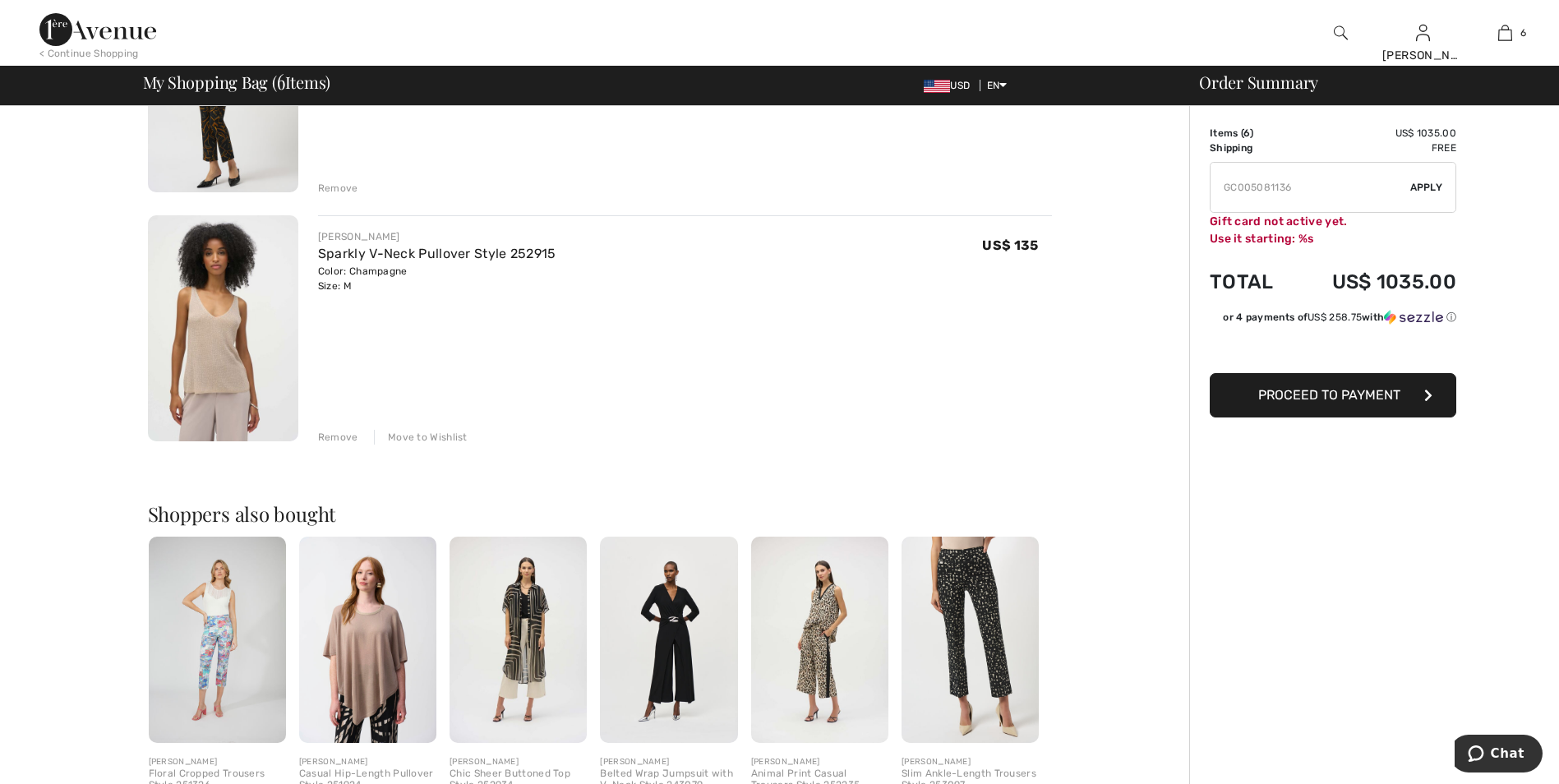
scroll to position [1314, 0]
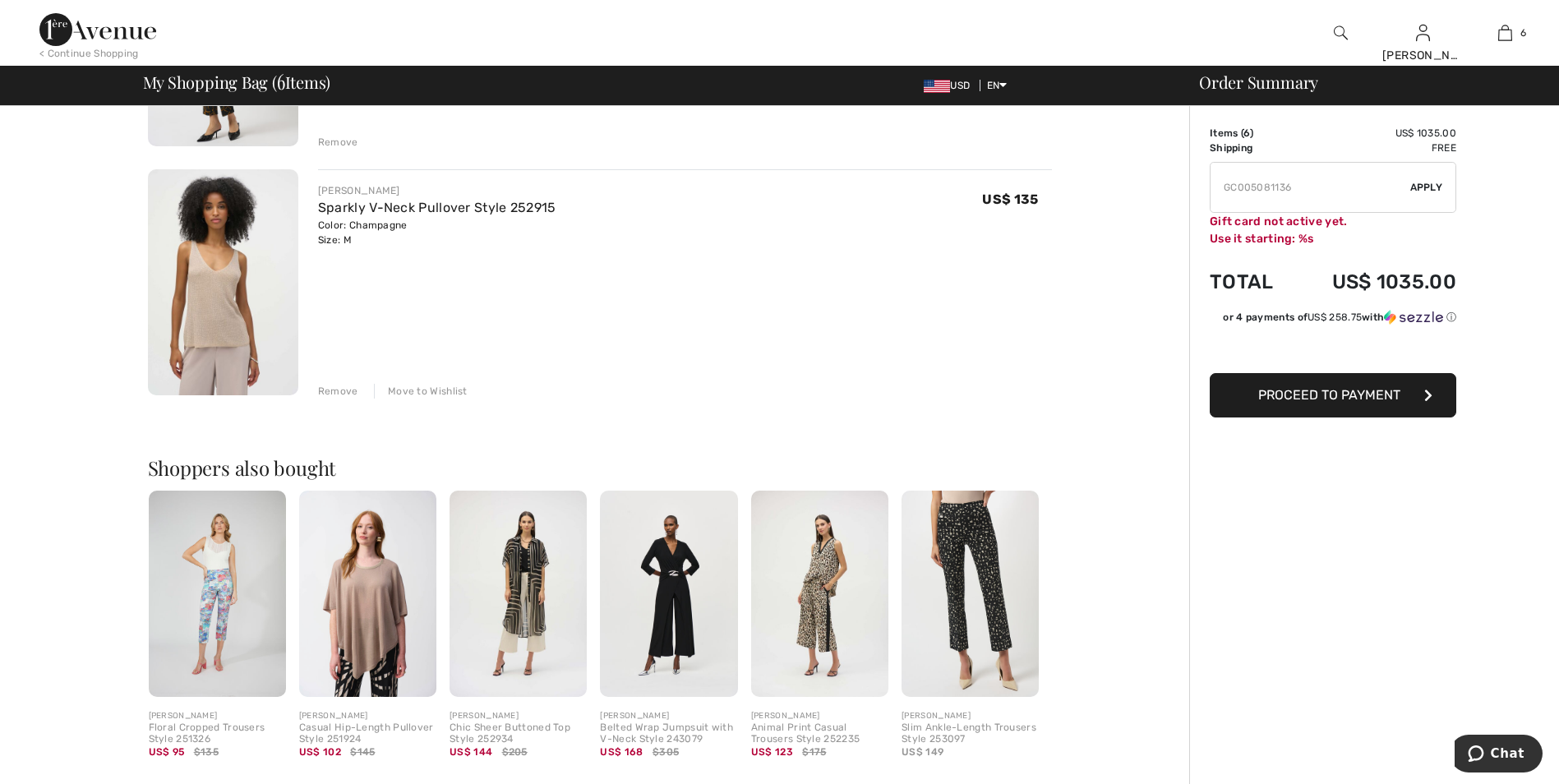
drag, startPoint x: 428, startPoint y: 389, endPoint x: 621, endPoint y: 420, distance: 195.5
click at [429, 389] on div "Move to Wishlist" at bounding box center [420, 391] width 93 height 15
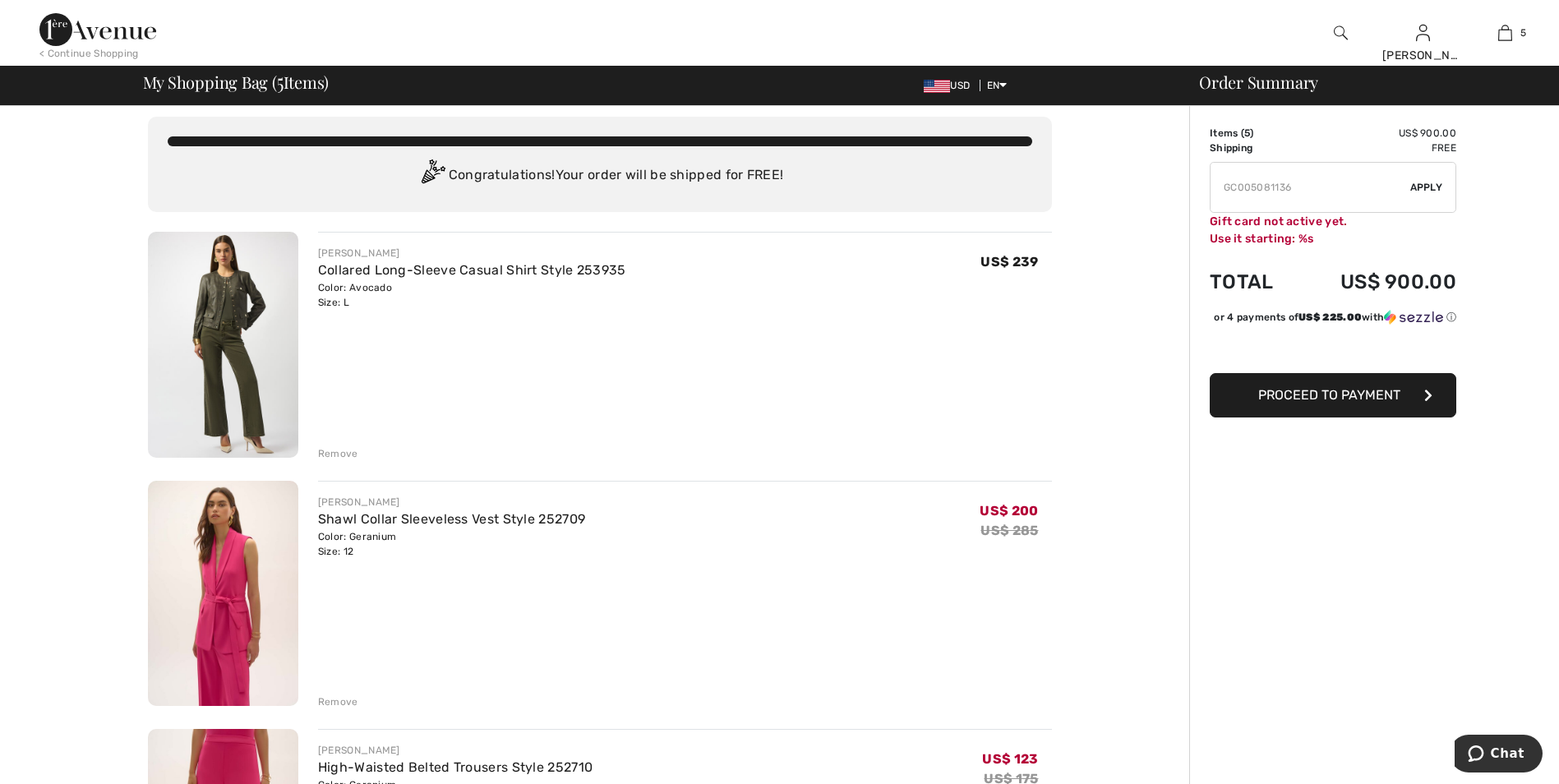
scroll to position [0, 0]
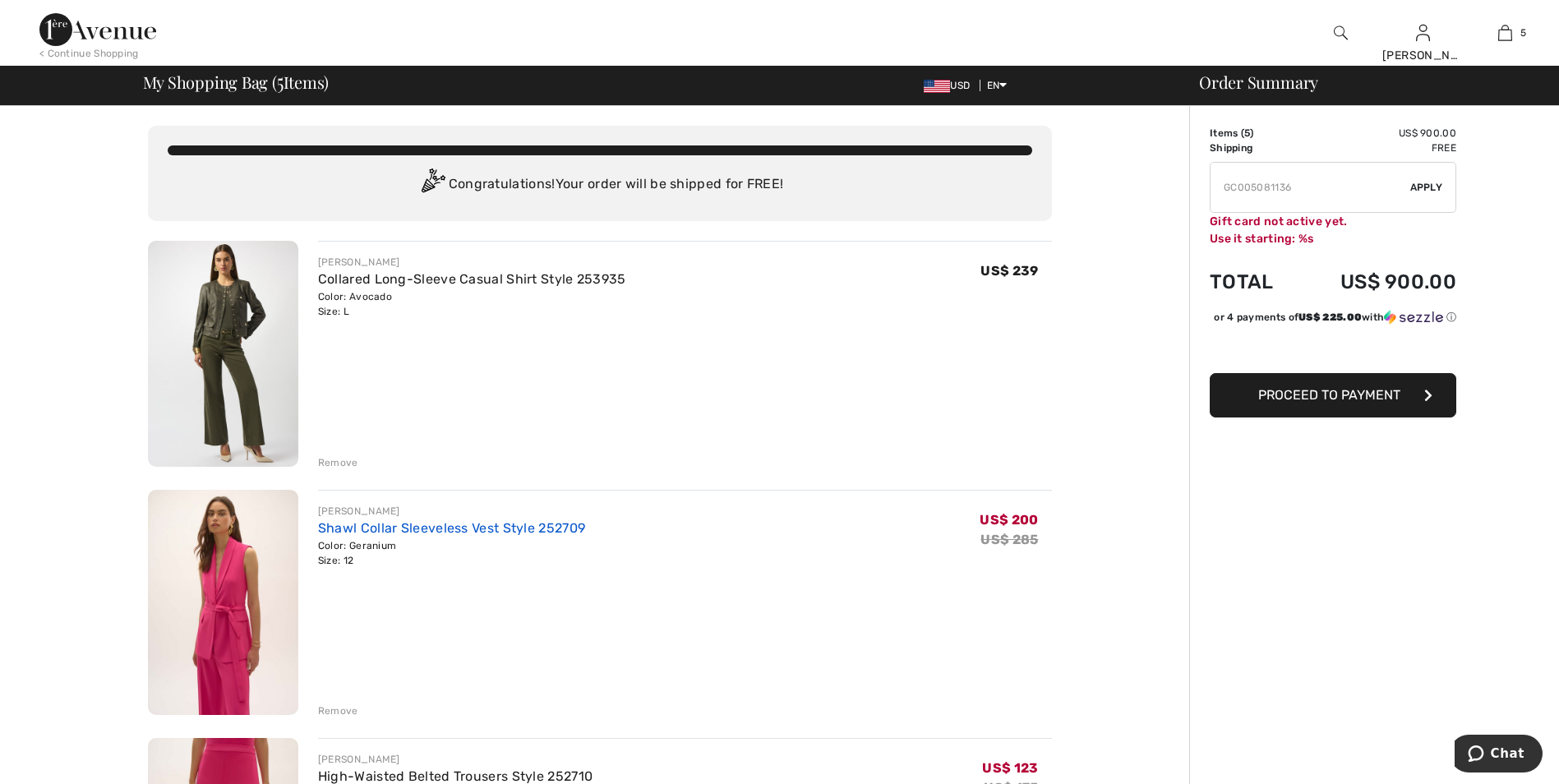
click at [458, 520] on link "Shawl Collar Sleeveless Vest Style 252709" at bounding box center [451, 528] width 267 height 16
